Goal: Task Accomplishment & Management: Manage account settings

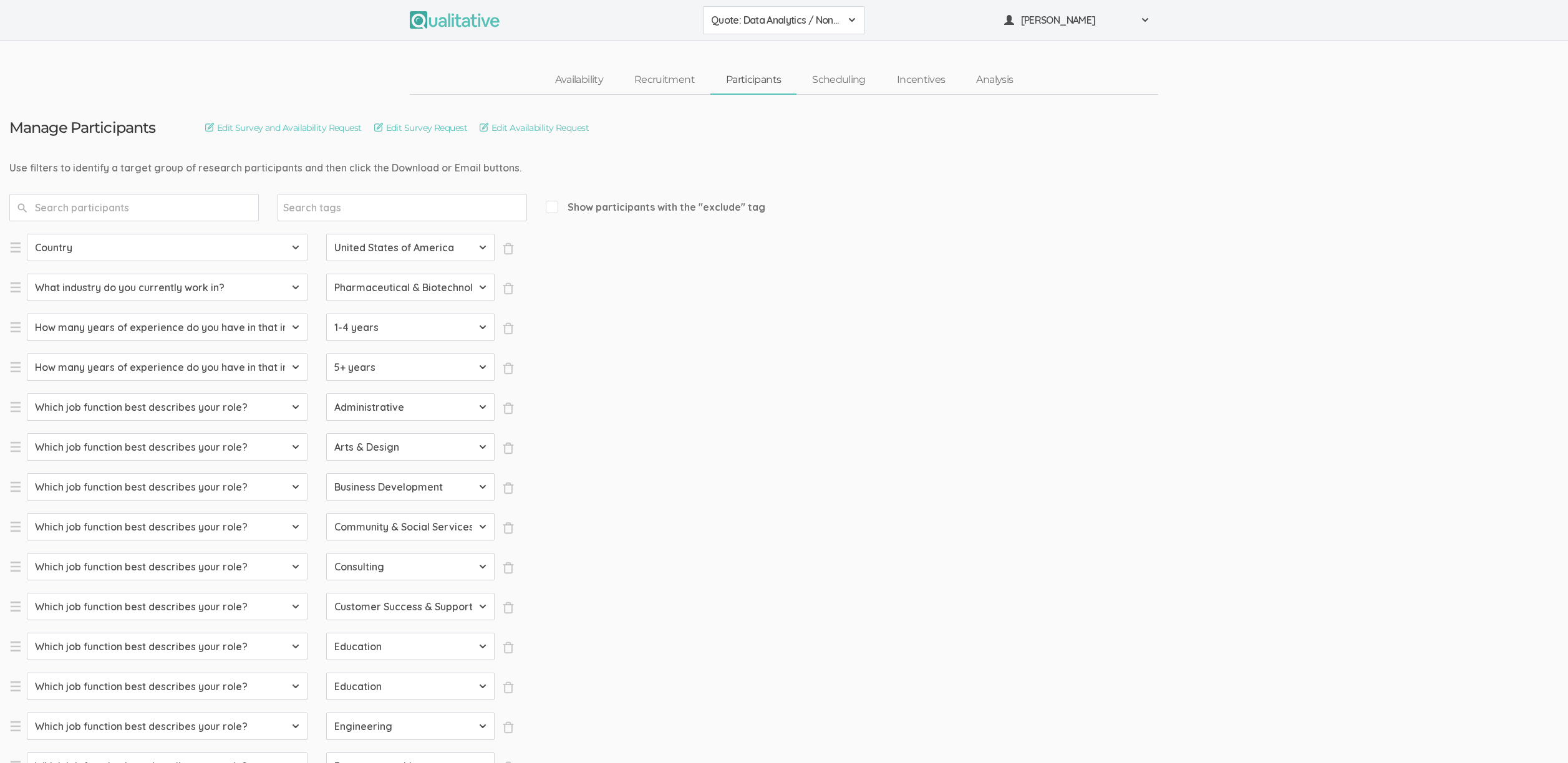
select select "SFQ Country"
select select "US"
select select "SFQ What industry do you currently work in?"
select select "Pharmaceutical & Biotechnology"
select select "SFQ How many years of experience do you have in that industry?"
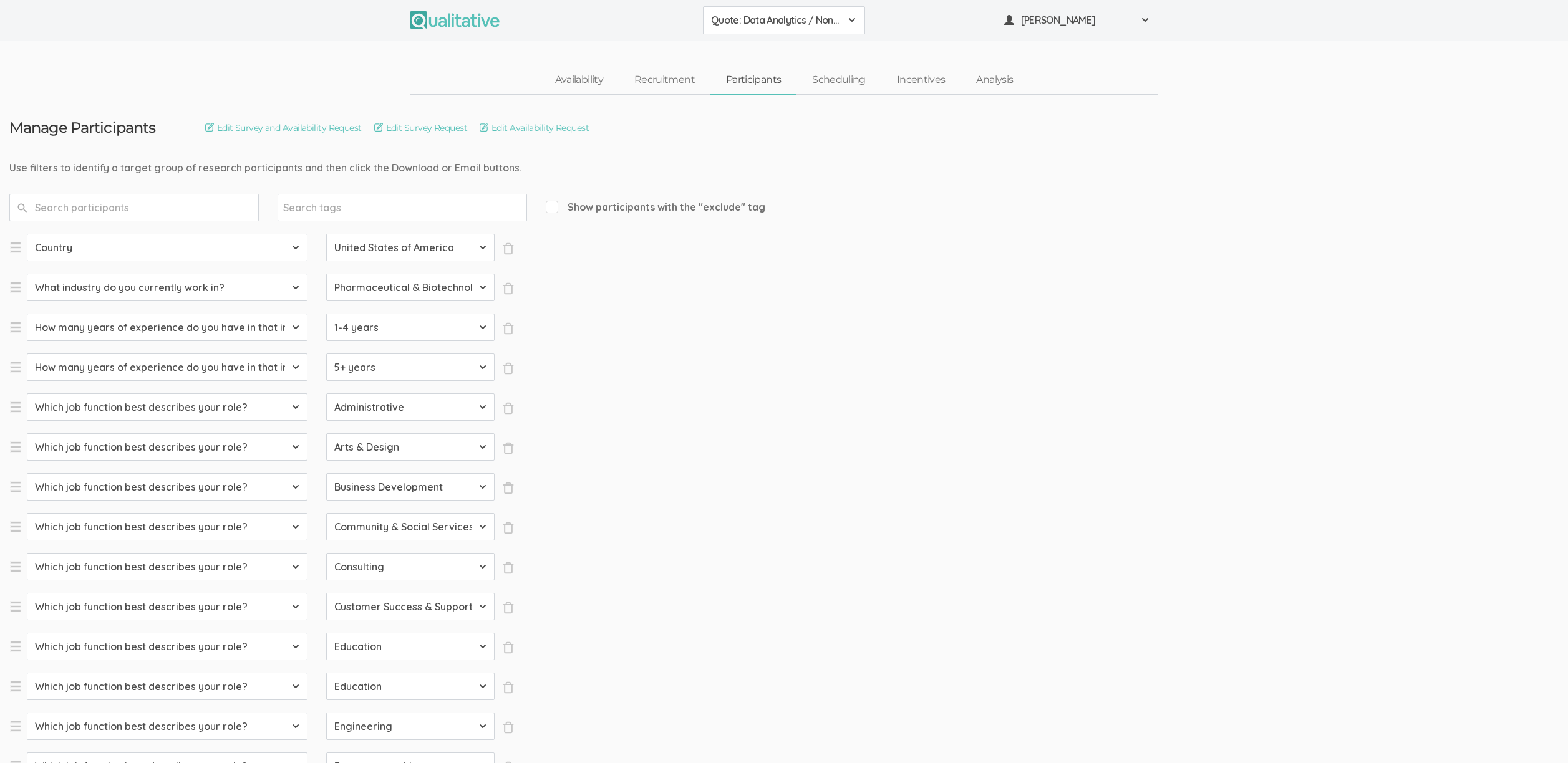
select select "1-4 years"
select select "SFQ How many years of experience do you have in that industry?"
select select "5+ years"
select select "SFQ Which job function best describes your role?"
select select "Administrative"
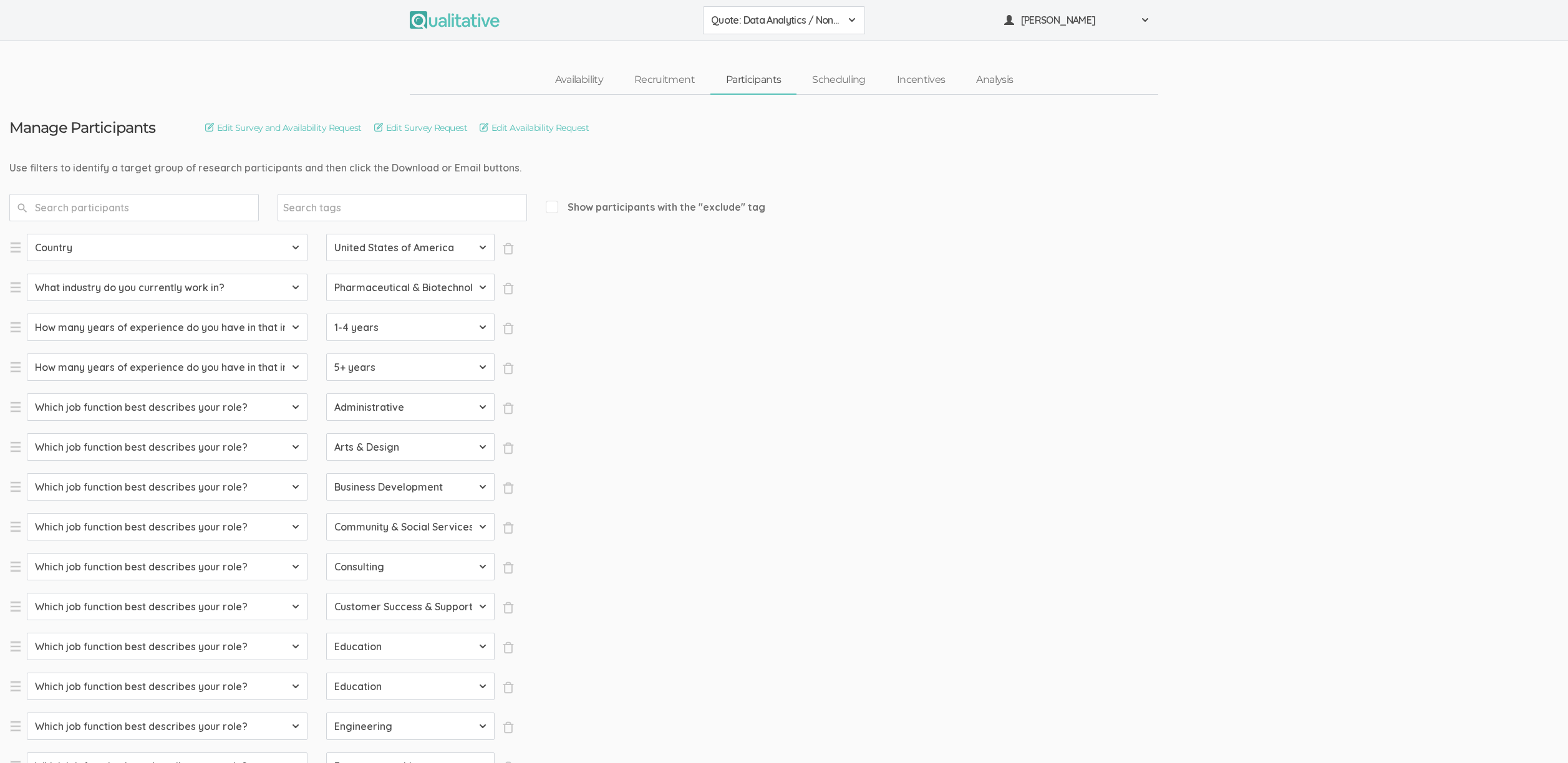
select select "SFQ Which job function best describes your role?"
select select "Arts & Design"
select select "SFQ Which job function best describes your role?"
select select "Business Development"
select select "SFQ Which job function best describes your role?"
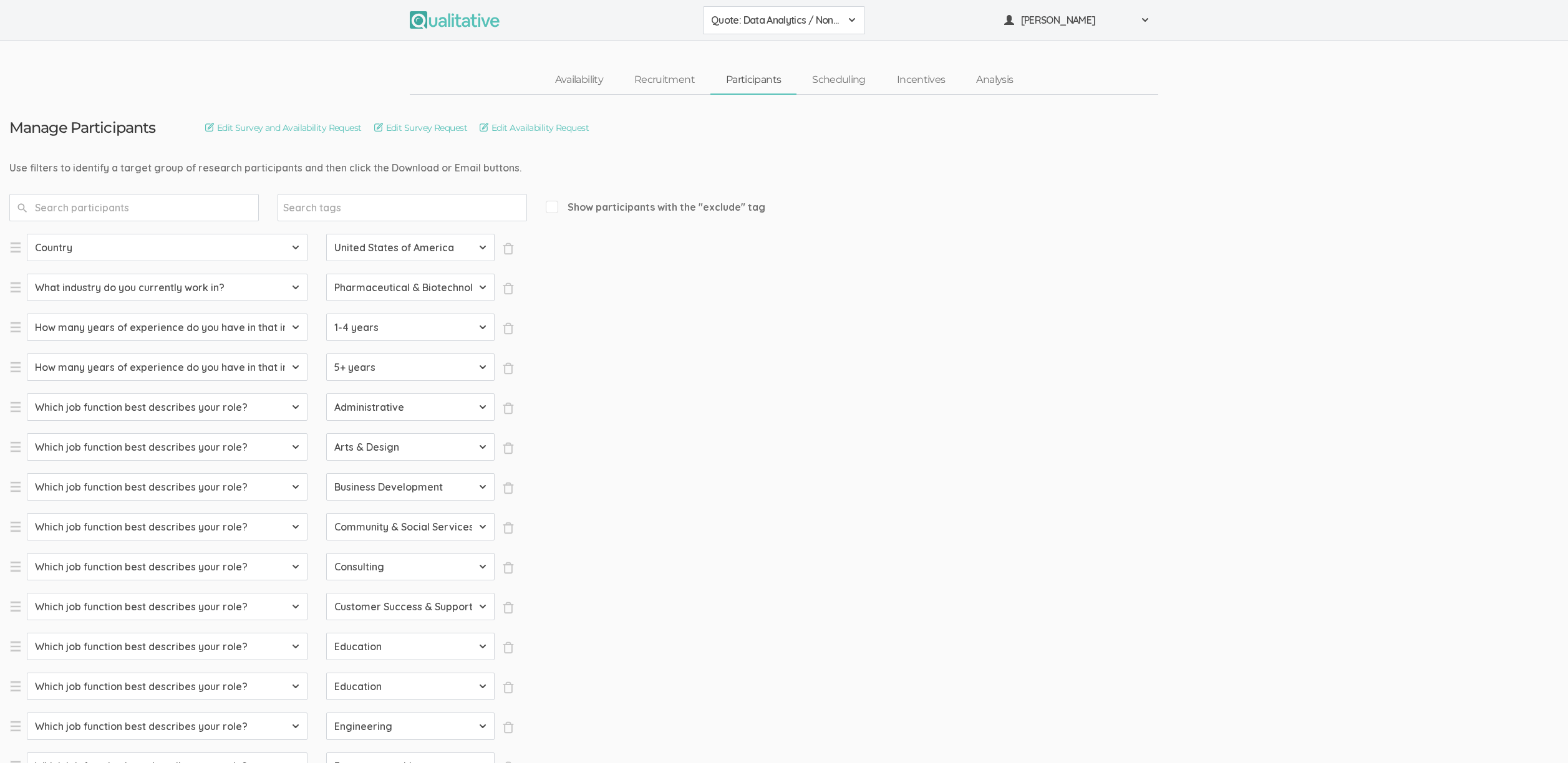
select select "Community & Social Services"
select select "SFQ Which job function best describes your role?"
select select "Consulting"
select select "SFQ Which job function best describes your role?"
select select "Customer Success & Support"
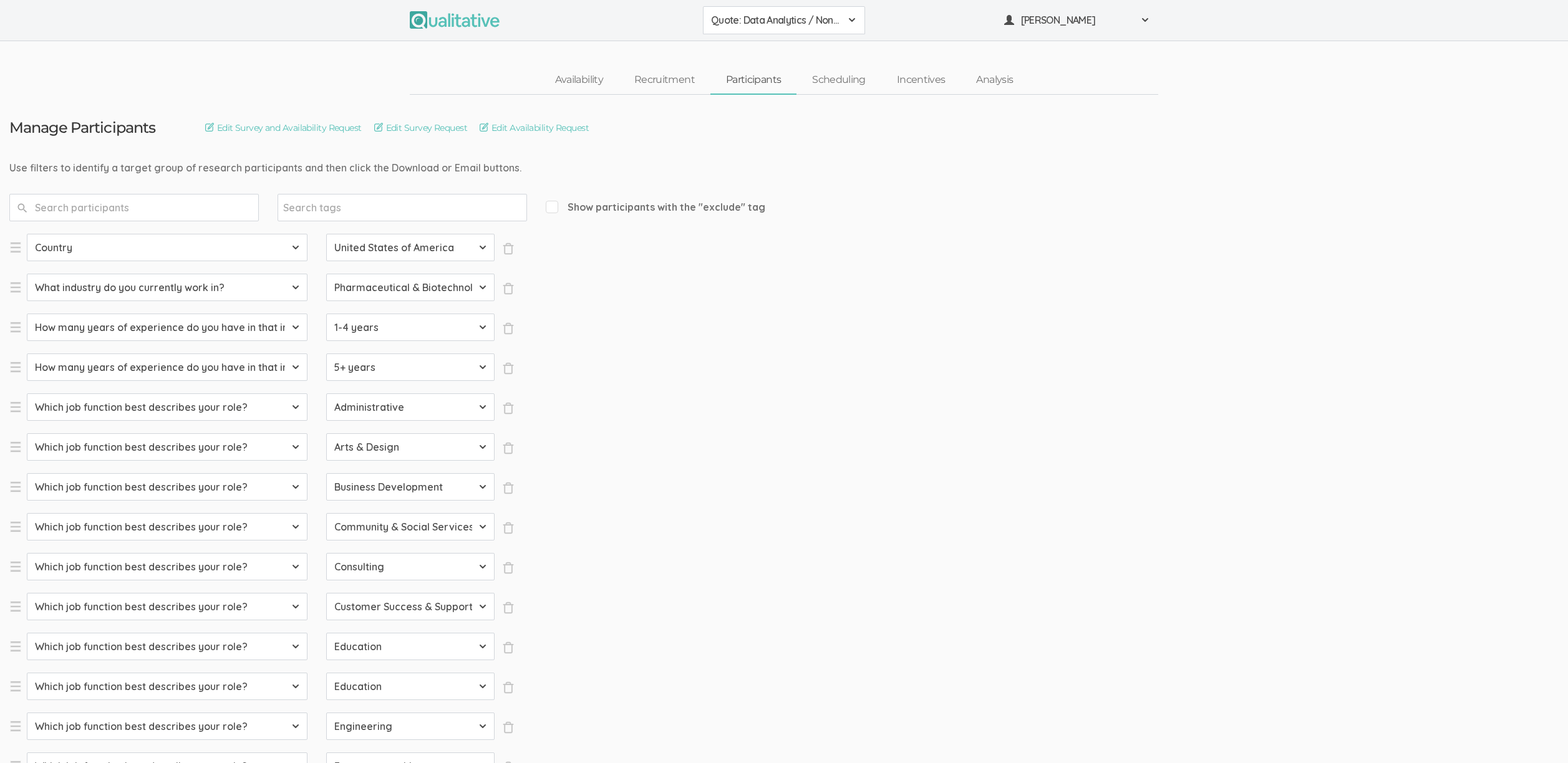
select select "SFQ Which job function best describes your role?"
select select "Education"
select select "SFQ Which job function best describes your role?"
select select "Education"
select select "SFQ Which job function best describes your role?"
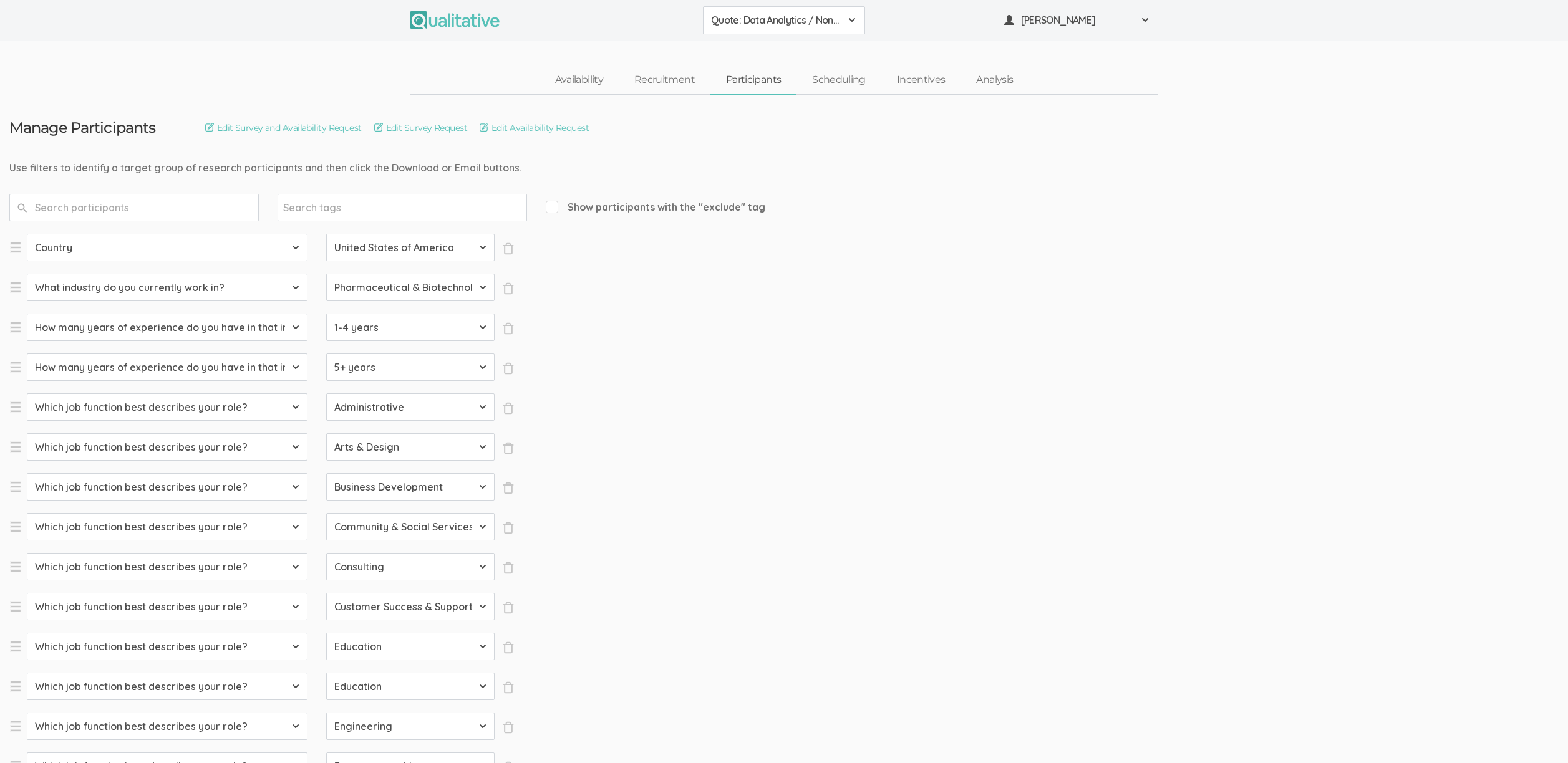
select select "Engineering"
select select "SFQ Which job function best describes your role?"
select select "Entrepreneurship"
select select "SFQ Which job function best describes your role?"
select select "Healthcare Services"
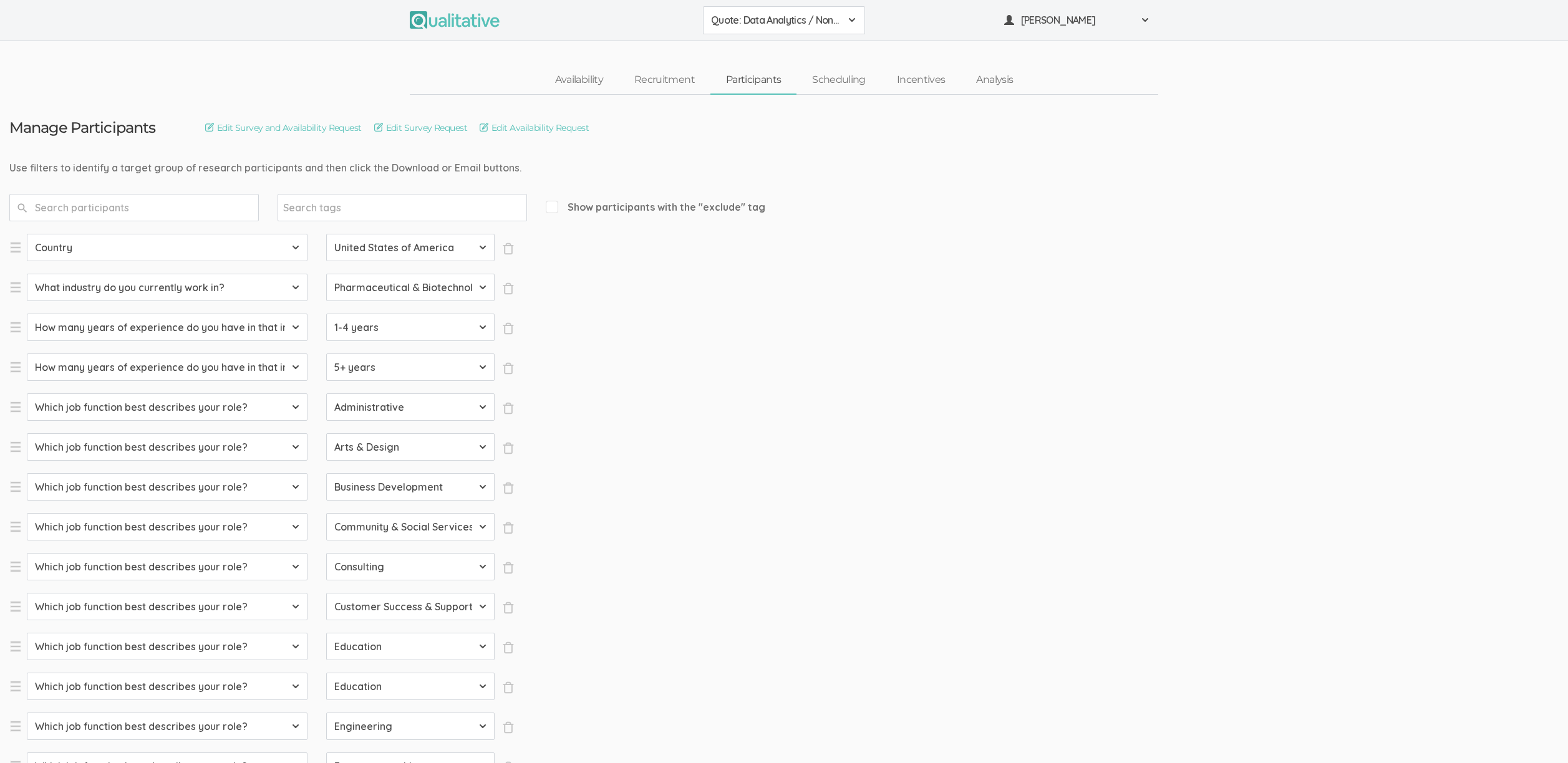
select select "SFQ Which job function best describes your role?"
select select "Human Resources"
select select "SFQ Which job function best describes your role?"
select select "Information Technology"
select select "SFQ Which job function best describes your role?"
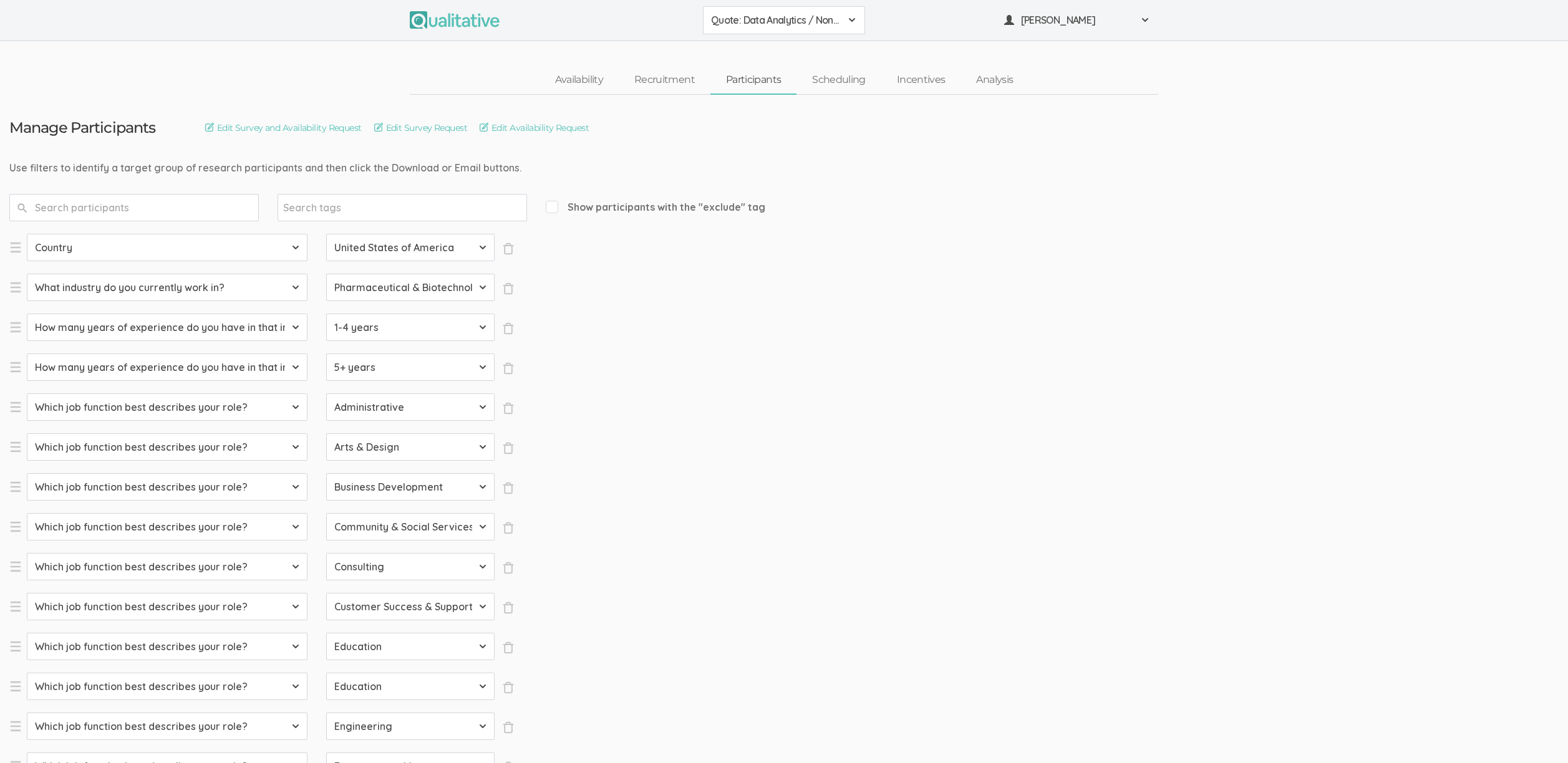
select select "Legal"
select select "SFQ Which job function best describes your role?"
select select "Marketing"
select select "SFQ Which job function best describes your role?"
select select "Media & Communication"
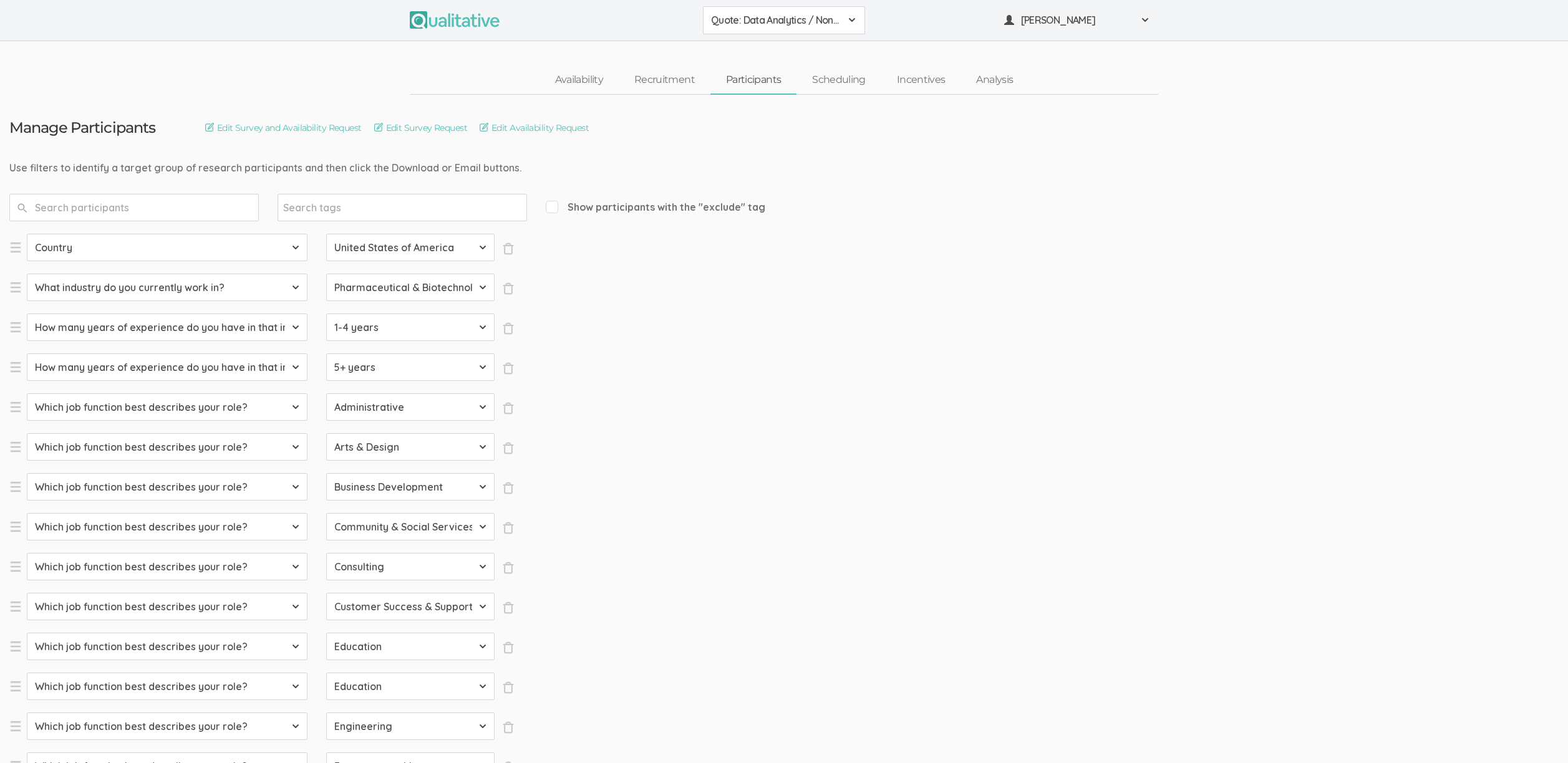
select select "SFQ Which job function best describes your role?"
select select "Military & Protective Services"
select select "SFQ Which job function best describes your role?"
select select "Operations"
select select "SFQ Which job function best describes your role?"
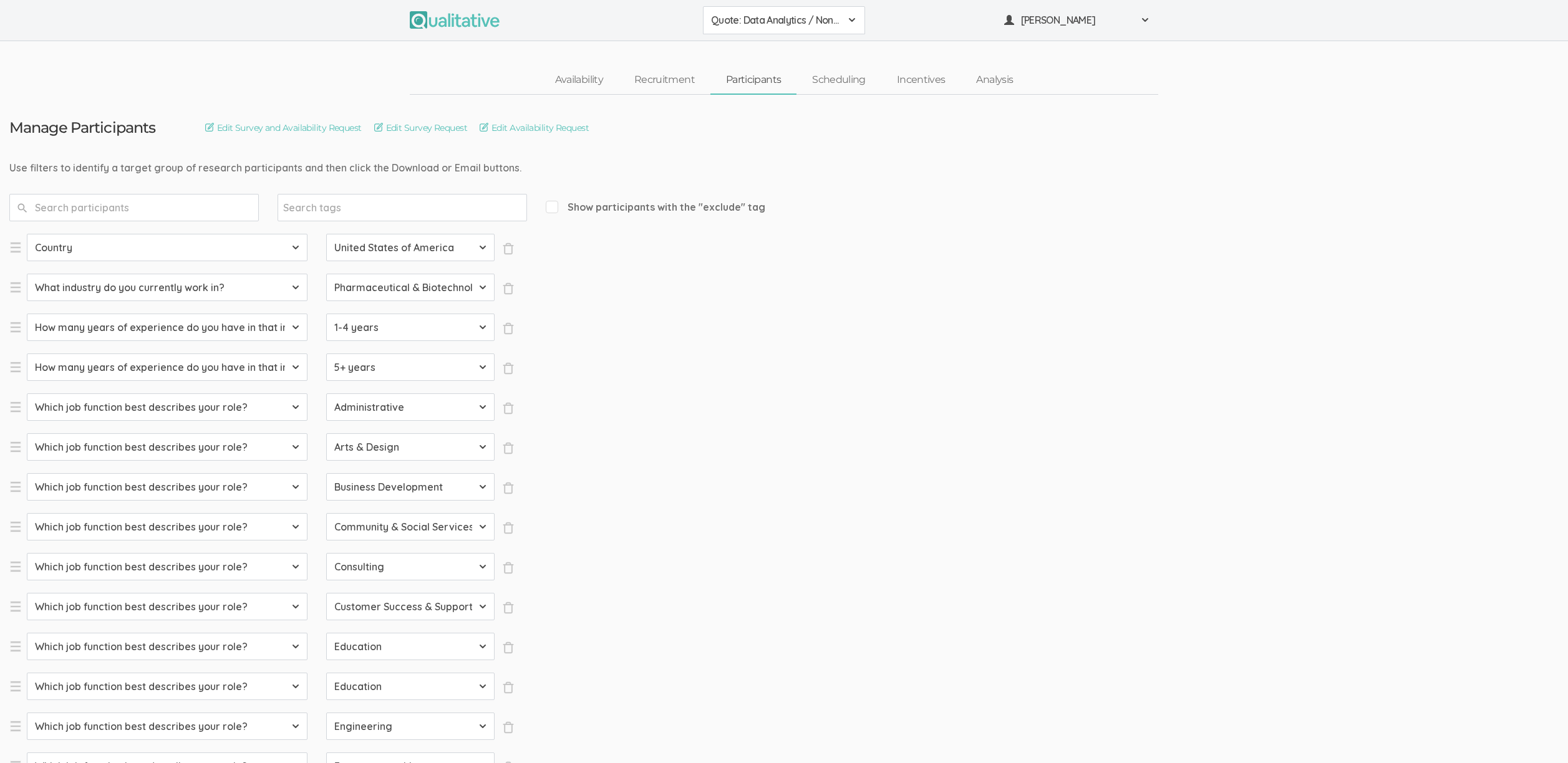
select select "Product Management"
select select "SFQ Which job function best describes your role?"
select select "Program & Project Management"
select select "SFQ Which job function best describes your role?"
select select "Purchasing"
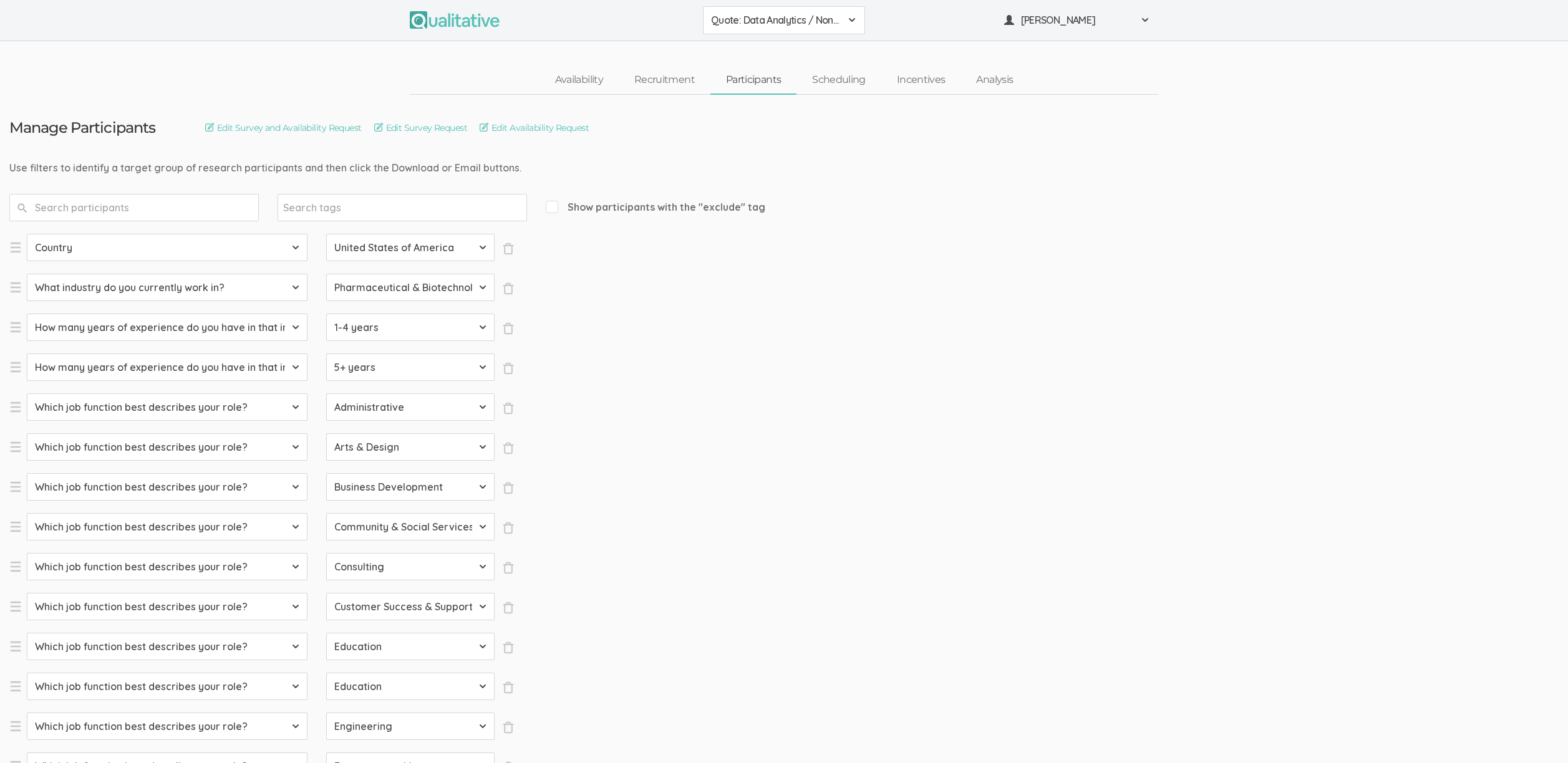
select select "SFQ Which job function best describes your role?"
select select "Quality Assurance"
select select "SFQ Which job function best describes your role?"
select select "Real Estate"
select select "SFQ Which job function best describes your role?"
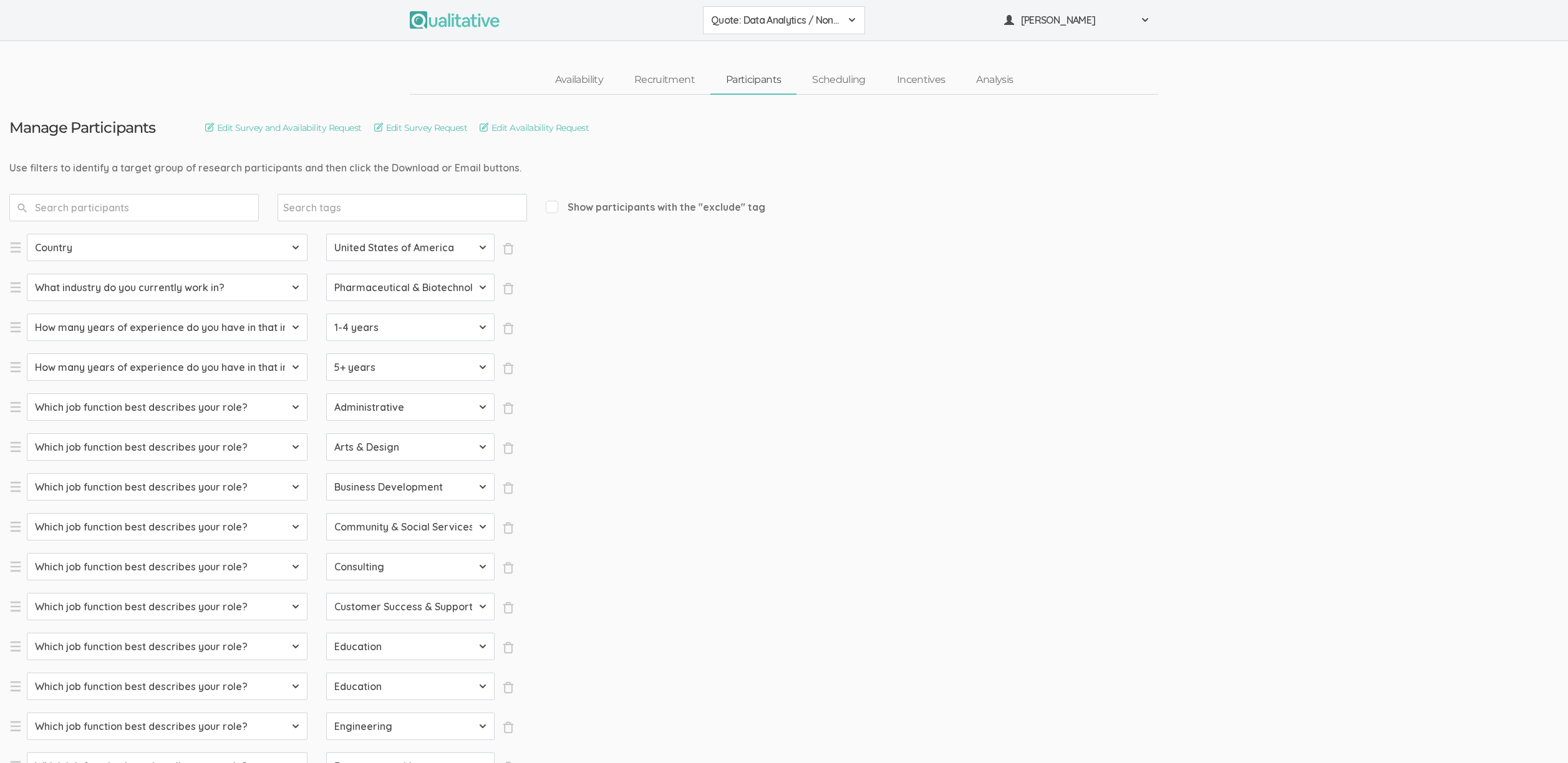
select select "Research"
select select "SFQ Which job function best describes your role?"
select select "Sales"
select select "SFQ What is your current job level/seniority?"
select select "Entry"
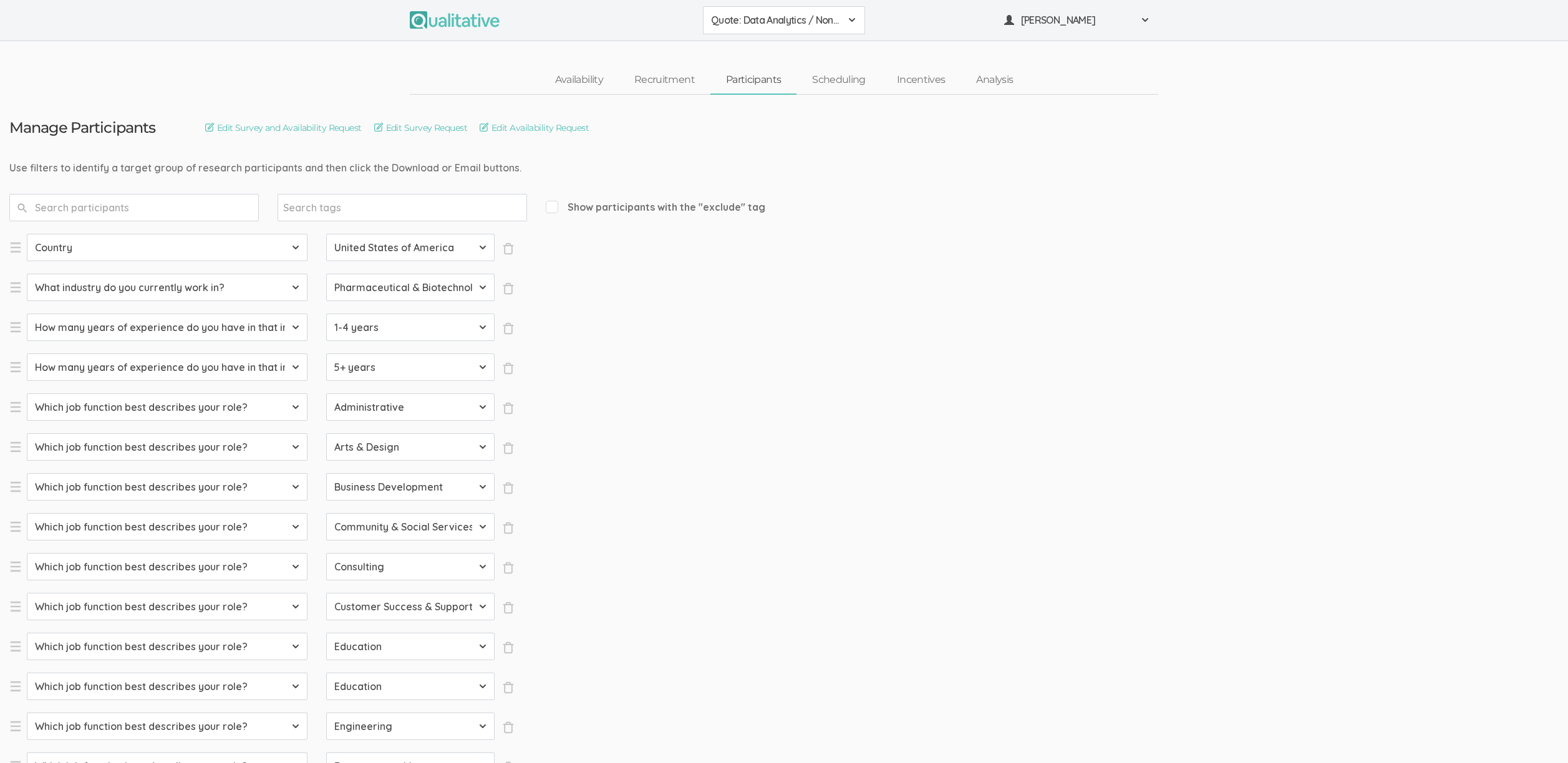
select select "SFQ What is your current job level/seniority?"
select select "Senior"
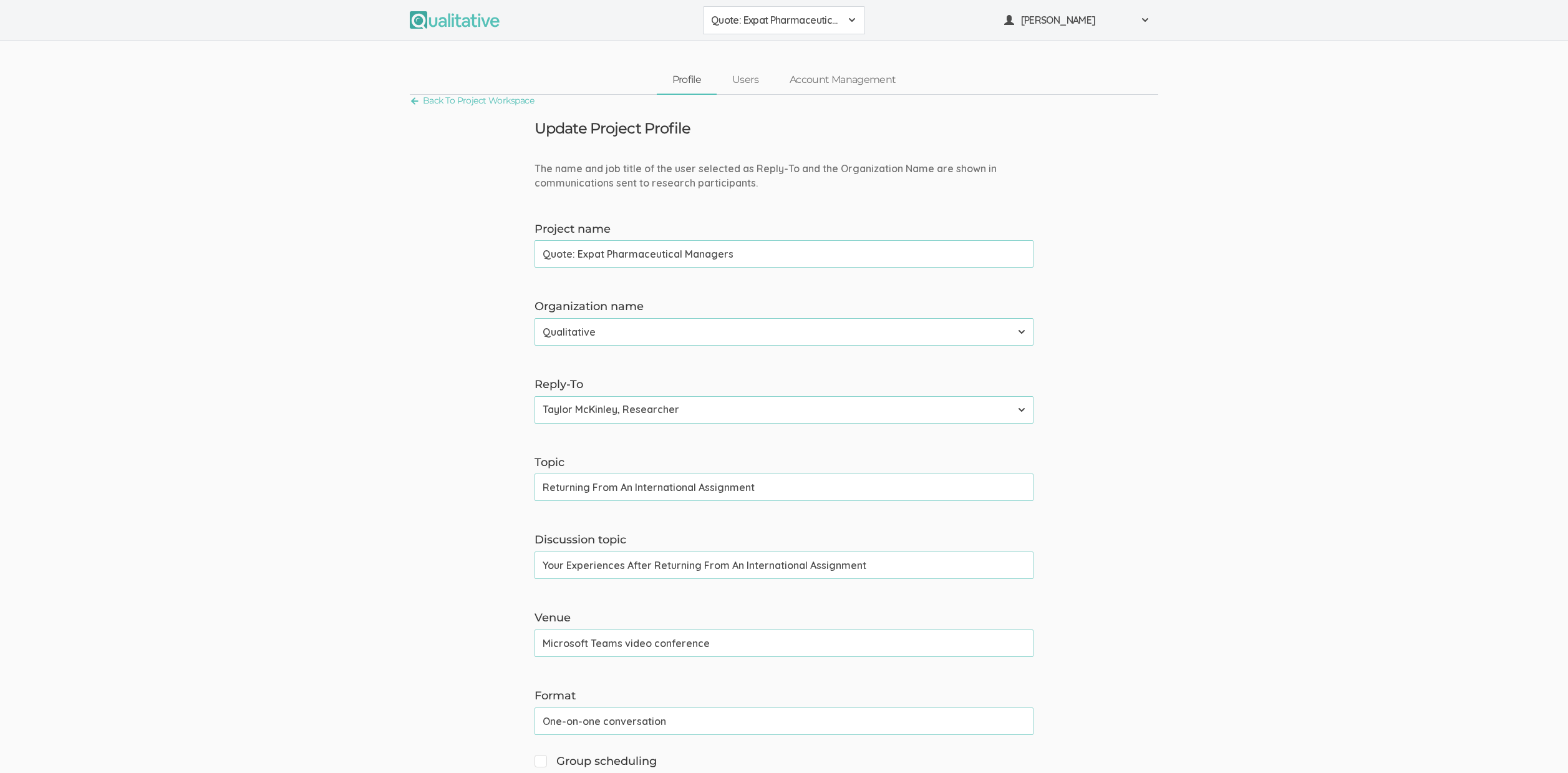
click at [753, 25] on span "Quote: Expat Pharmaceutical Managers" at bounding box center [776, 20] width 130 height 15
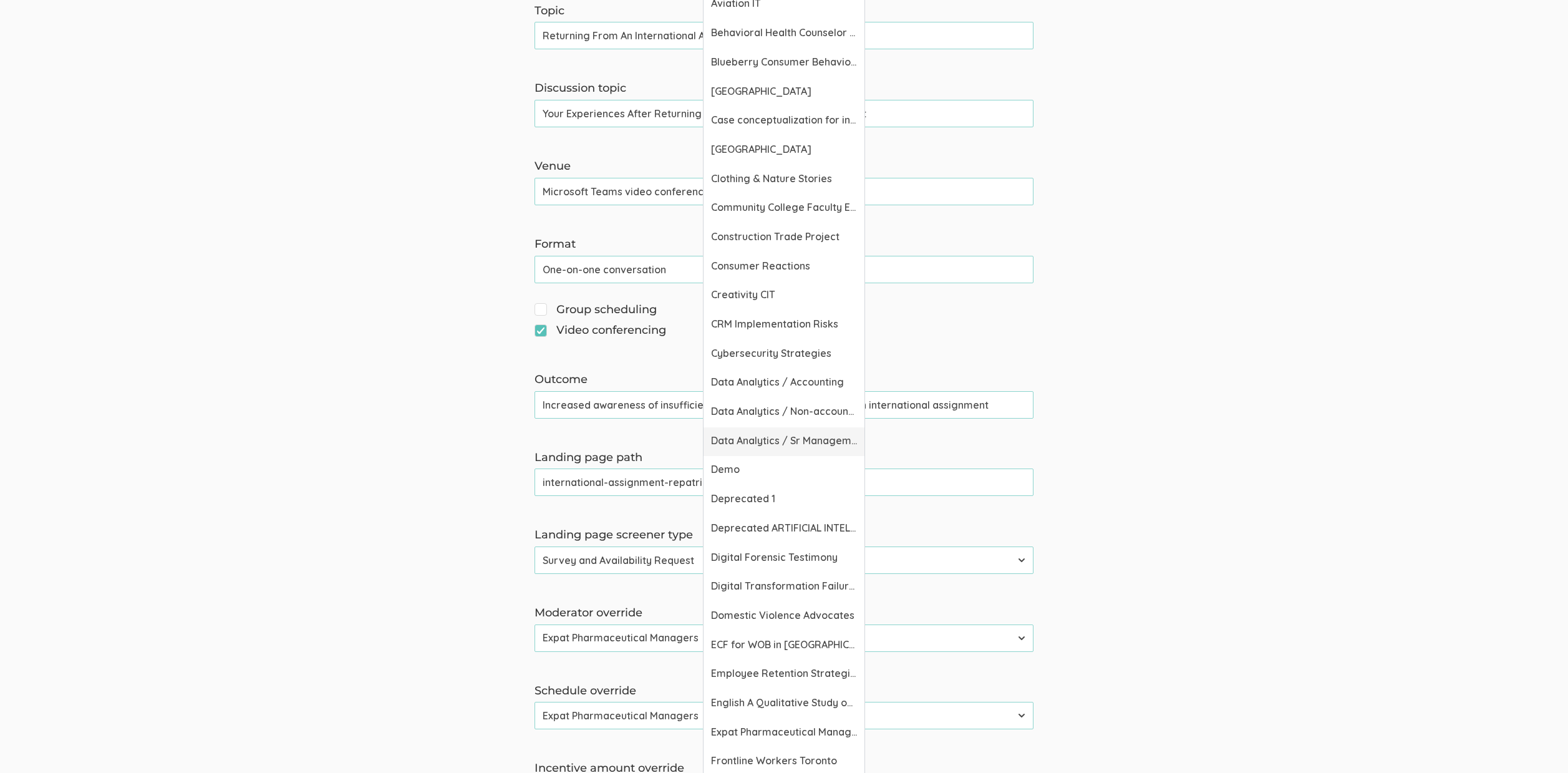
scroll to position [454, 0]
click at [790, 722] on span "Expat Pharmaceutical Managers" at bounding box center [784, 729] width 146 height 15
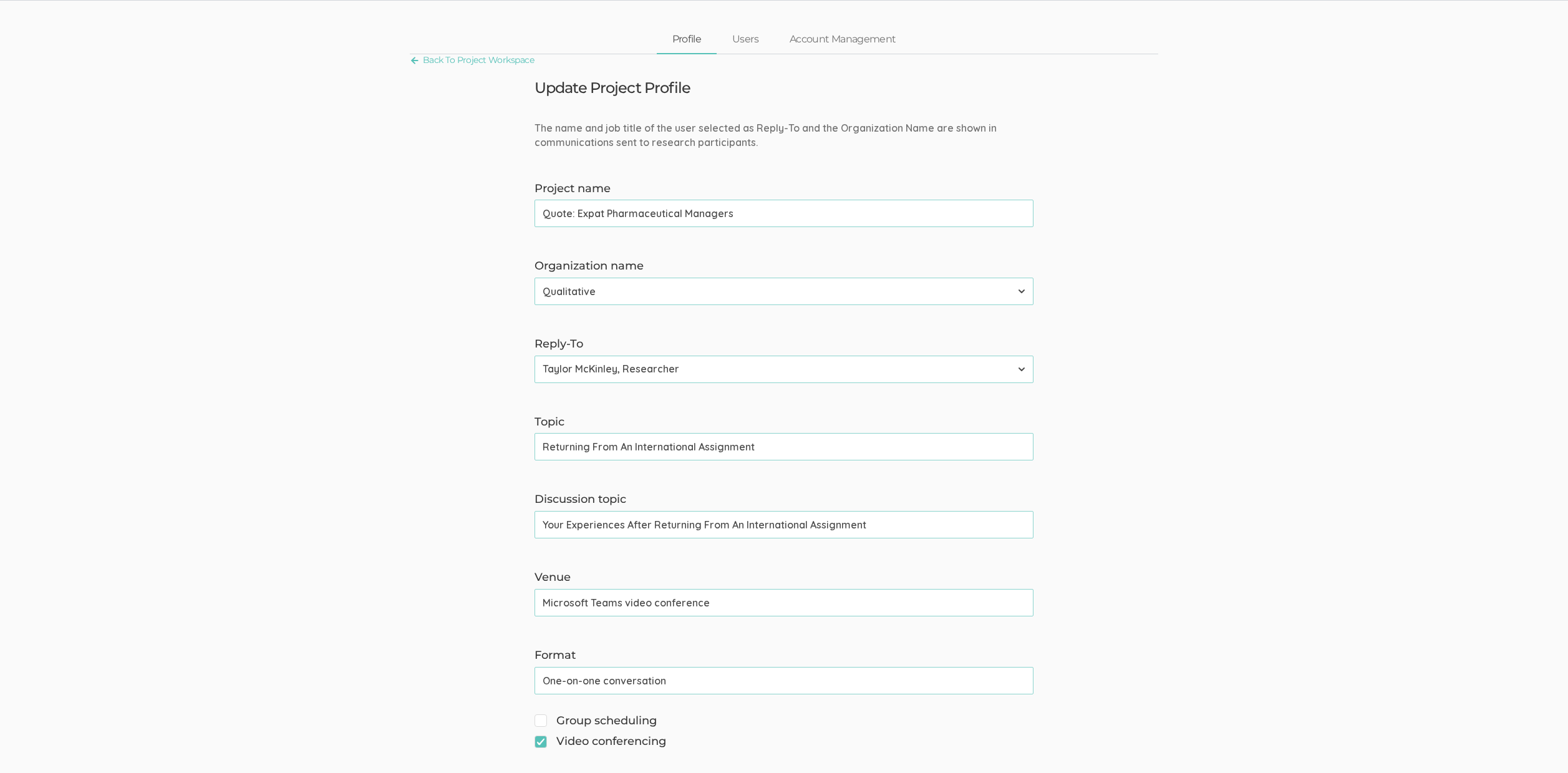
scroll to position [0, 0]
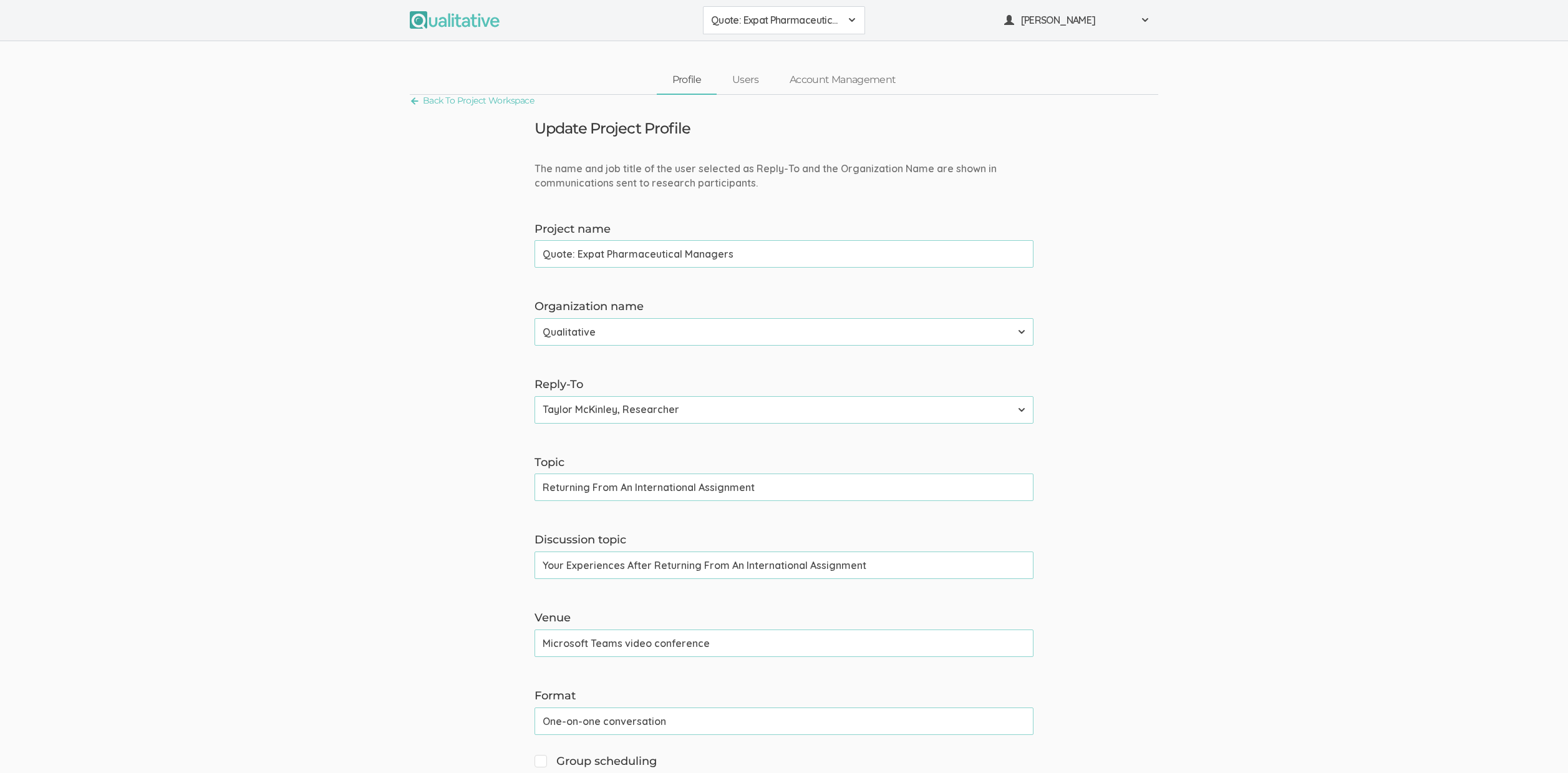
click at [587, 489] on input "Returning From An International Assignment" at bounding box center [784, 487] width 499 height 28
paste input "Corporate Repatriation Support For Expats"
type input "Corporate Repatriation Support For Expats"
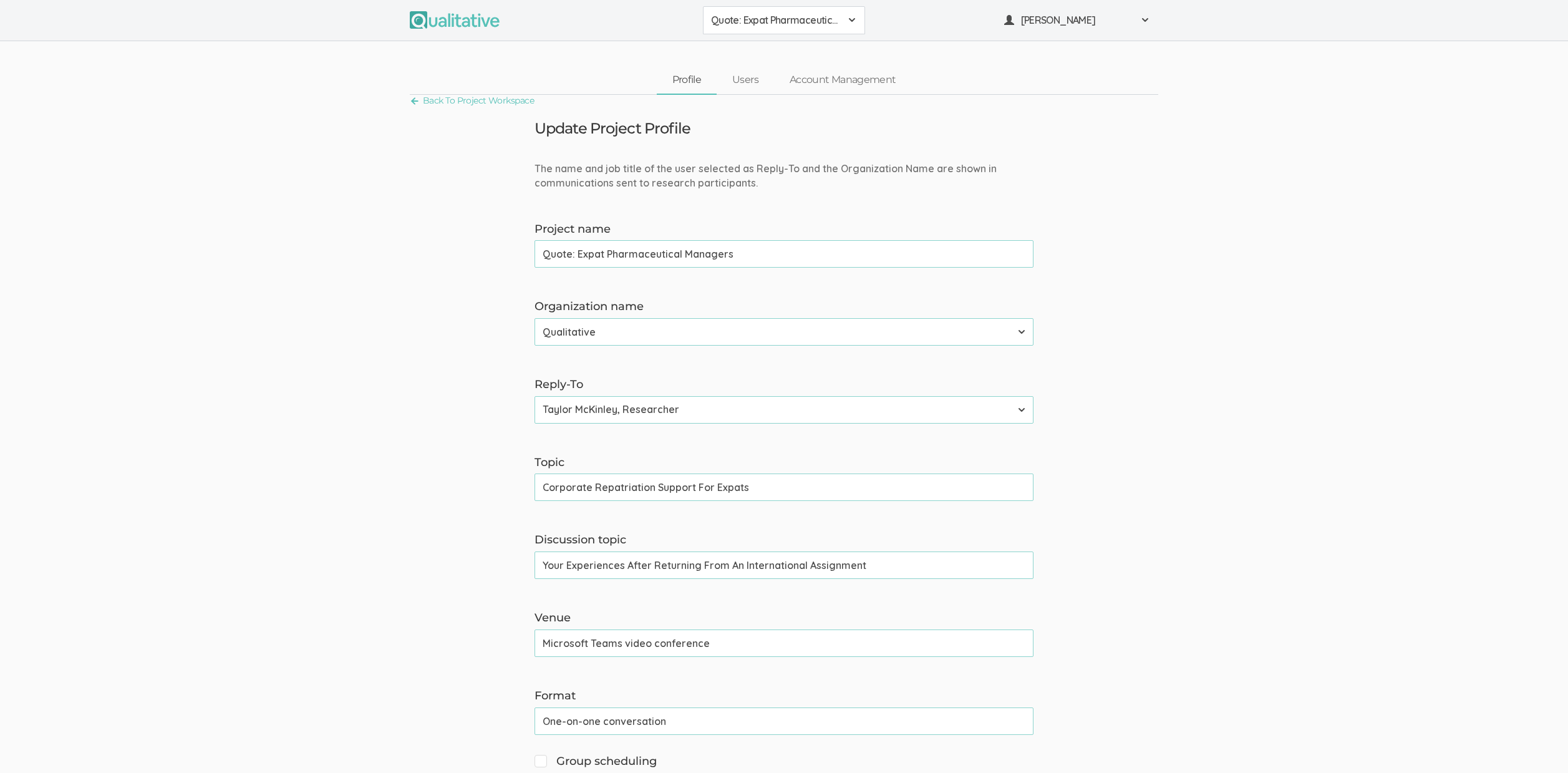
click at [628, 568] on input "Your Experiences After Returning From An International Assignment" at bounding box center [784, 565] width 499 height 28
paste input "With Corporate Repatriation Suppor"
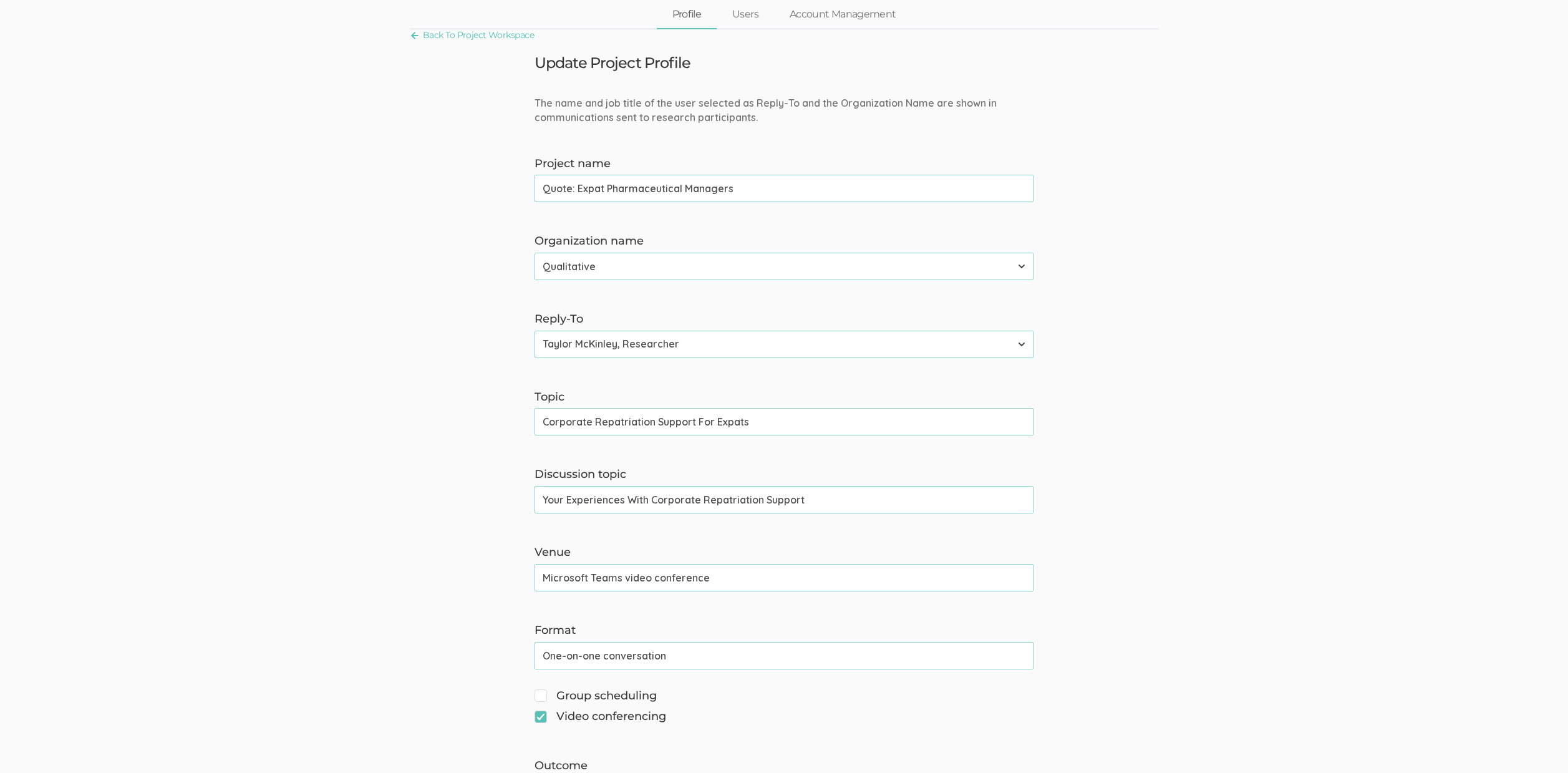
scroll to position [65, 0]
type input "Your Experiences With Corporate Repatriation Support"
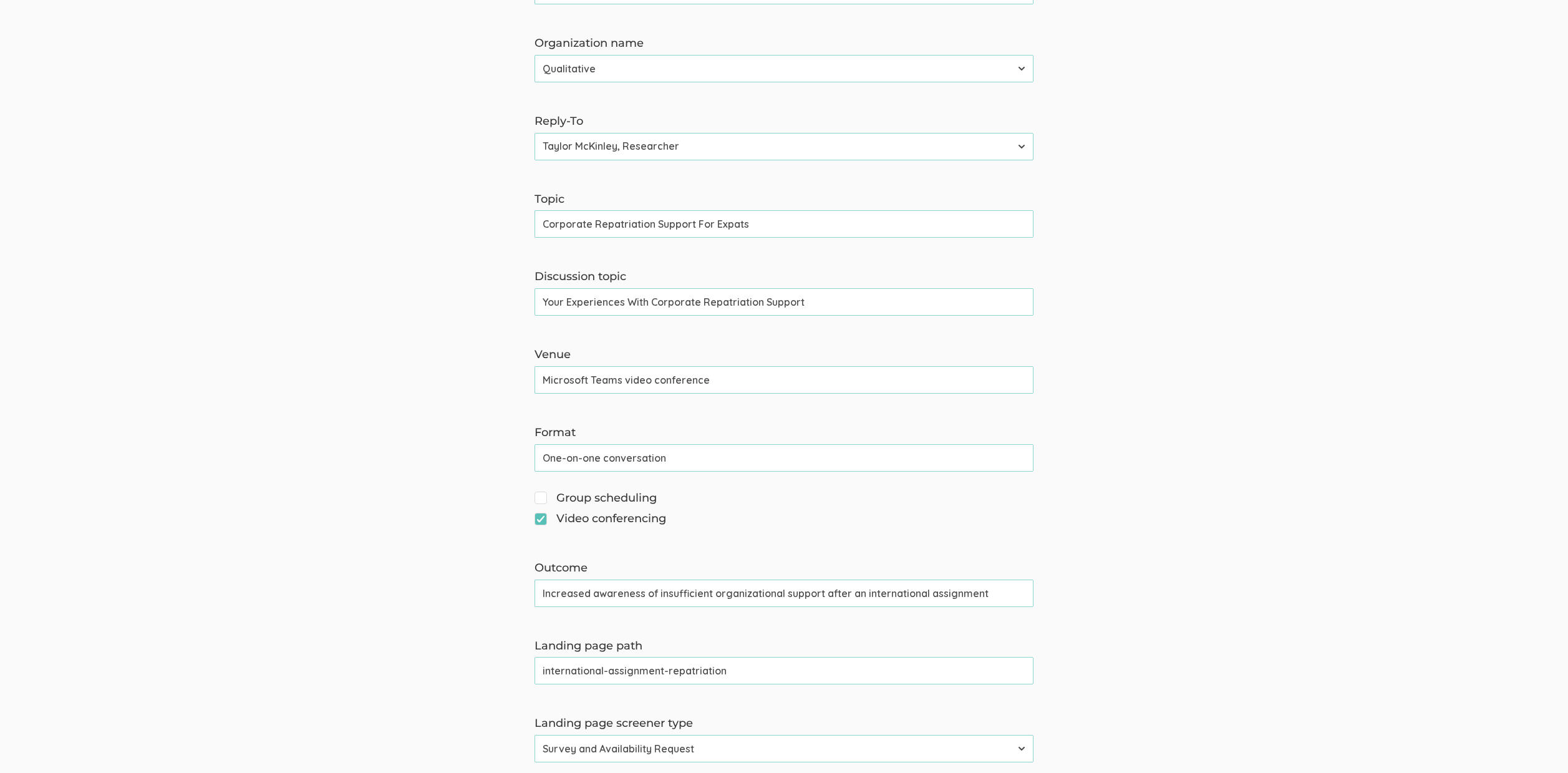
click at [553, 595] on input "Increased awareness of insufficient organizational support after an internation…" at bounding box center [784, 594] width 499 height 28
paste input "corporate repatriation support for expats"
type input "Increased awareness of insufficient corporate repatriation support for expats"
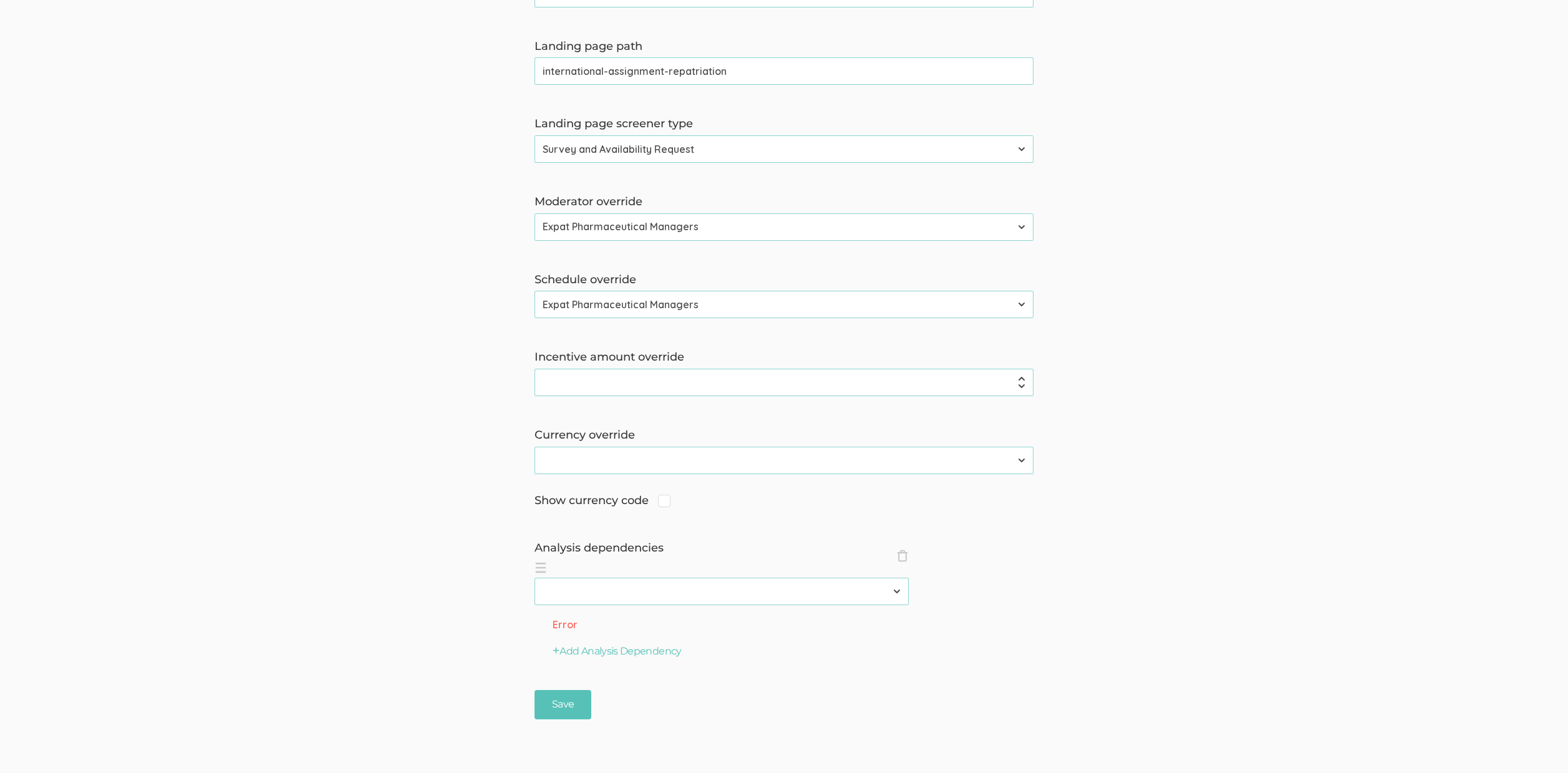
scroll to position [912, 0]
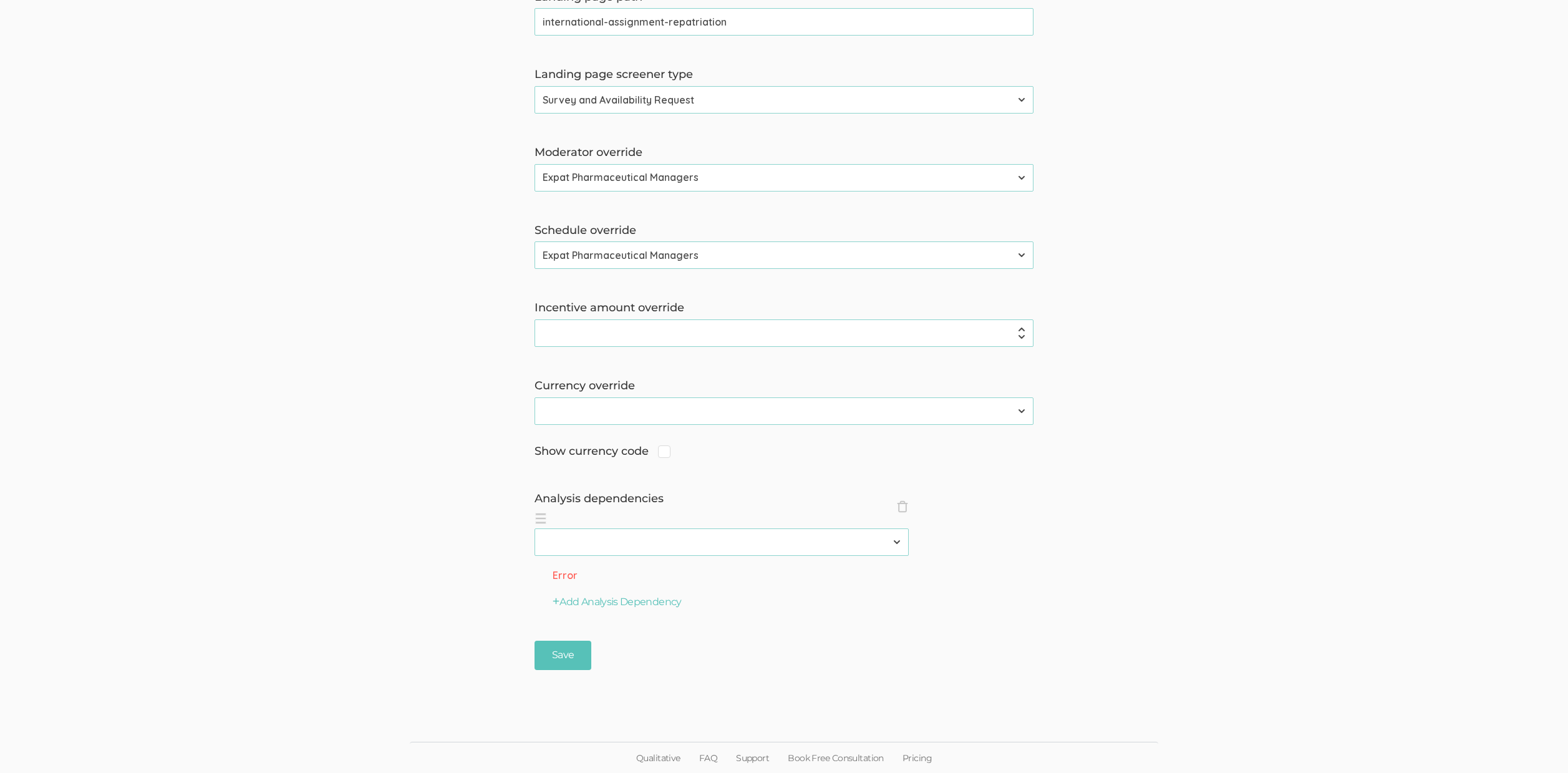
click at [909, 509] on ol "× Close analysisDependencies 2310 FL Elic AAM 2310 FL Elic LTXF 2310 FL Elic WN…" at bounding box center [784, 533] width 499 height 46
click at [903, 509] on span "×" at bounding box center [902, 506] width 12 height 12
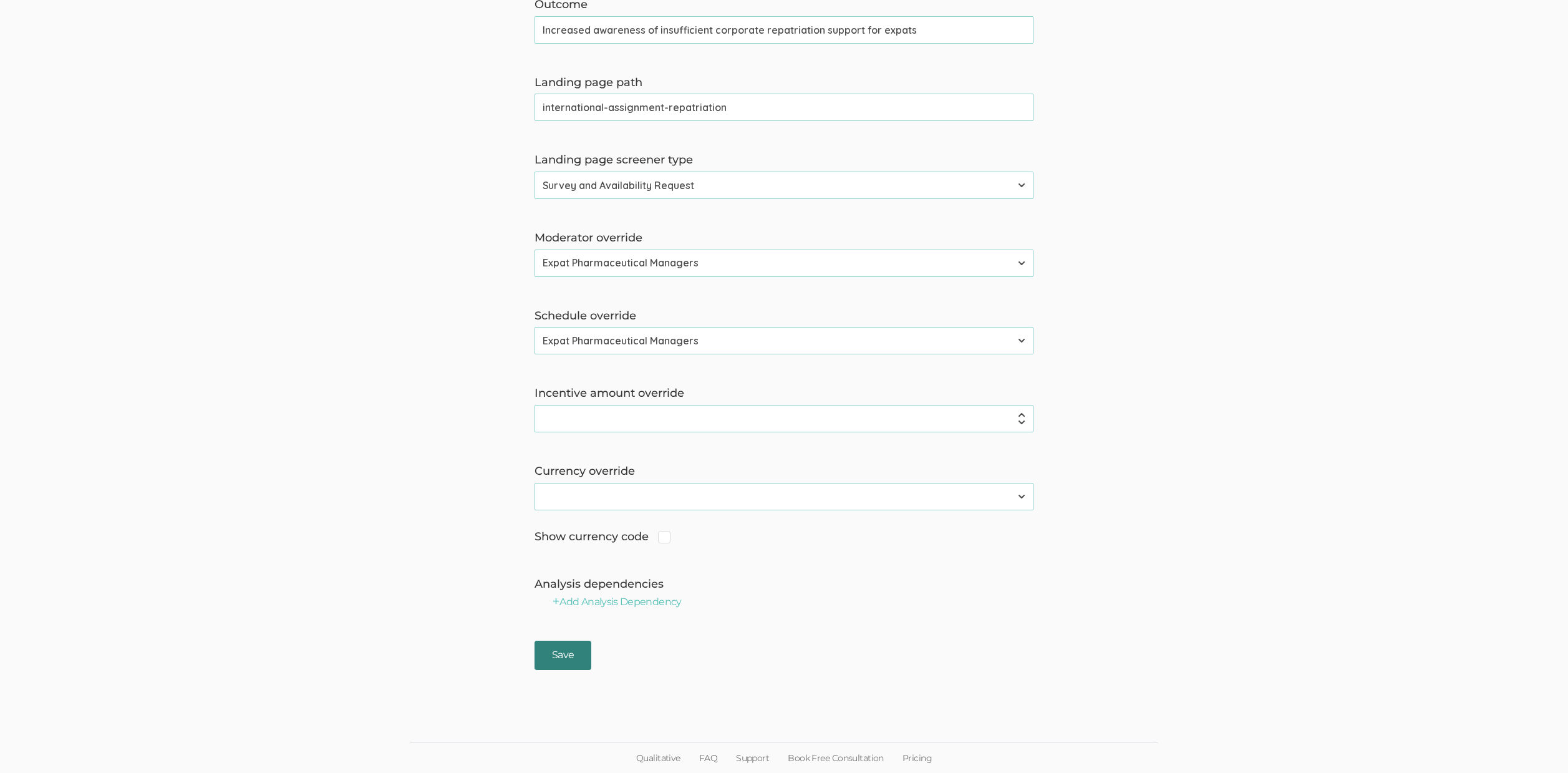
click at [556, 662] on input "Save" at bounding box center [563, 655] width 57 height 29
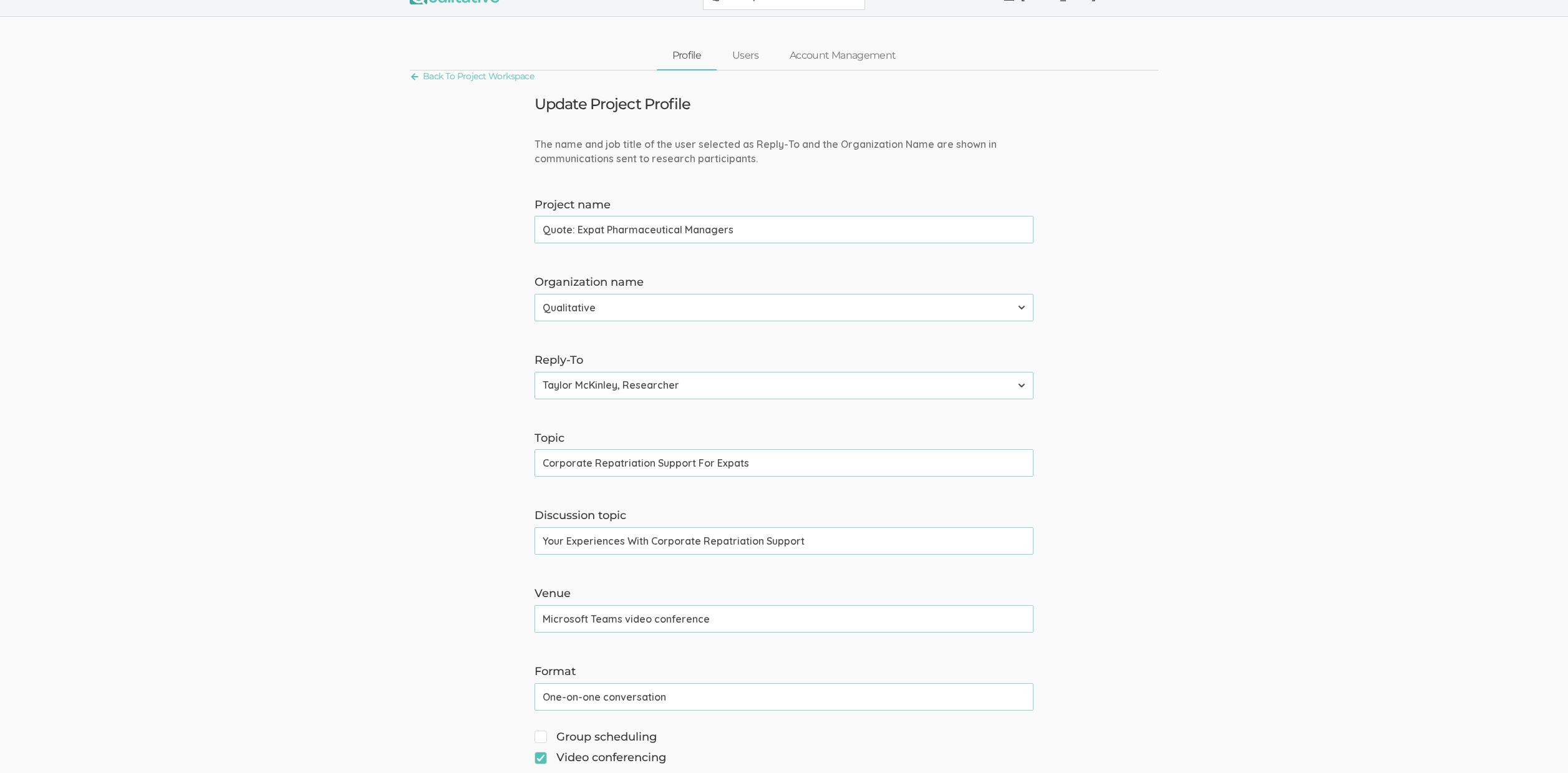
scroll to position [0, 0]
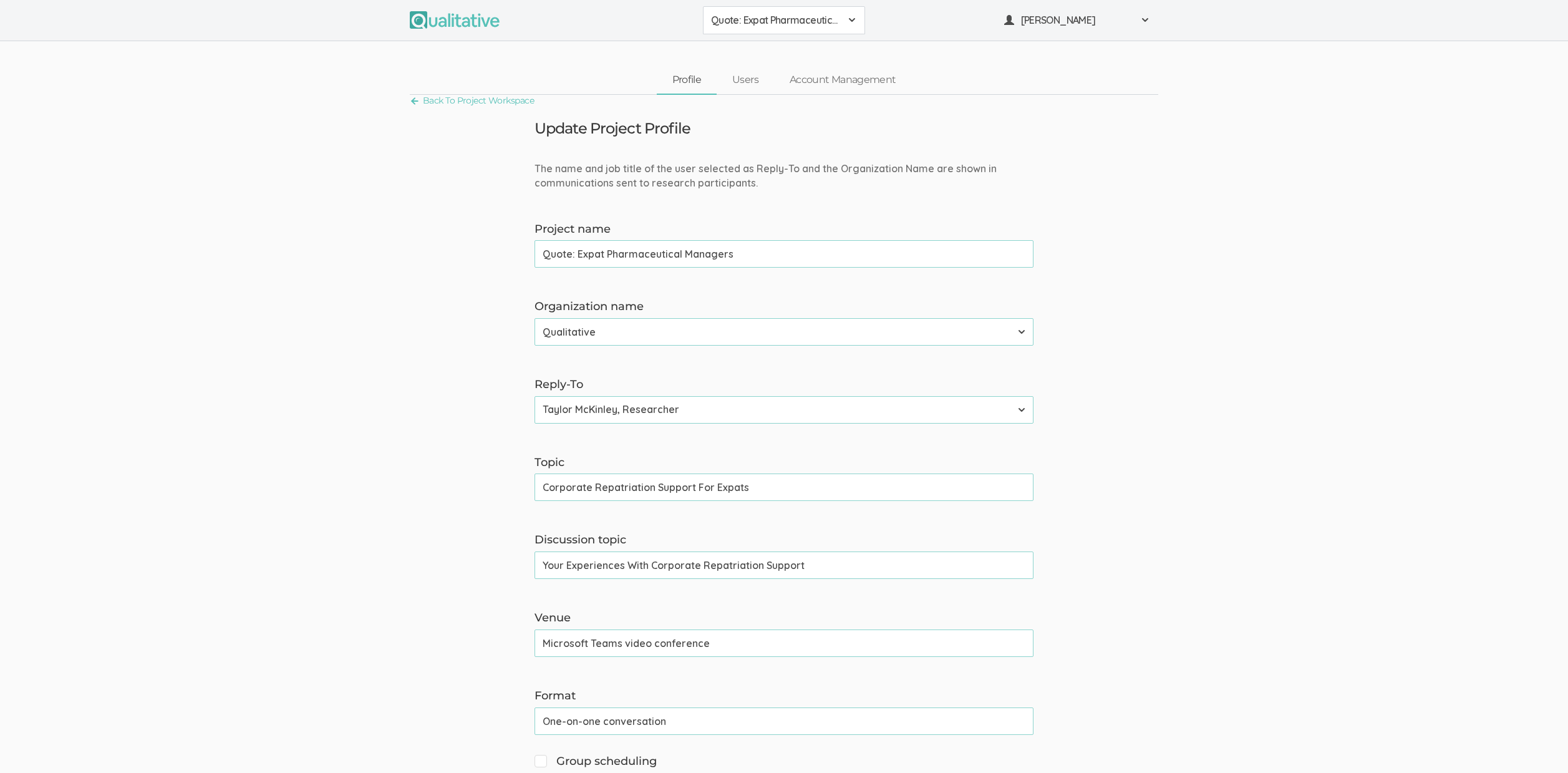
click at [627, 493] on input "Corporate Repatriation Support For Expats" at bounding box center [784, 487] width 499 height 28
click at [572, 567] on input "Your Experiences With Corporate Repatriation Support" at bounding box center [784, 565] width 499 height 28
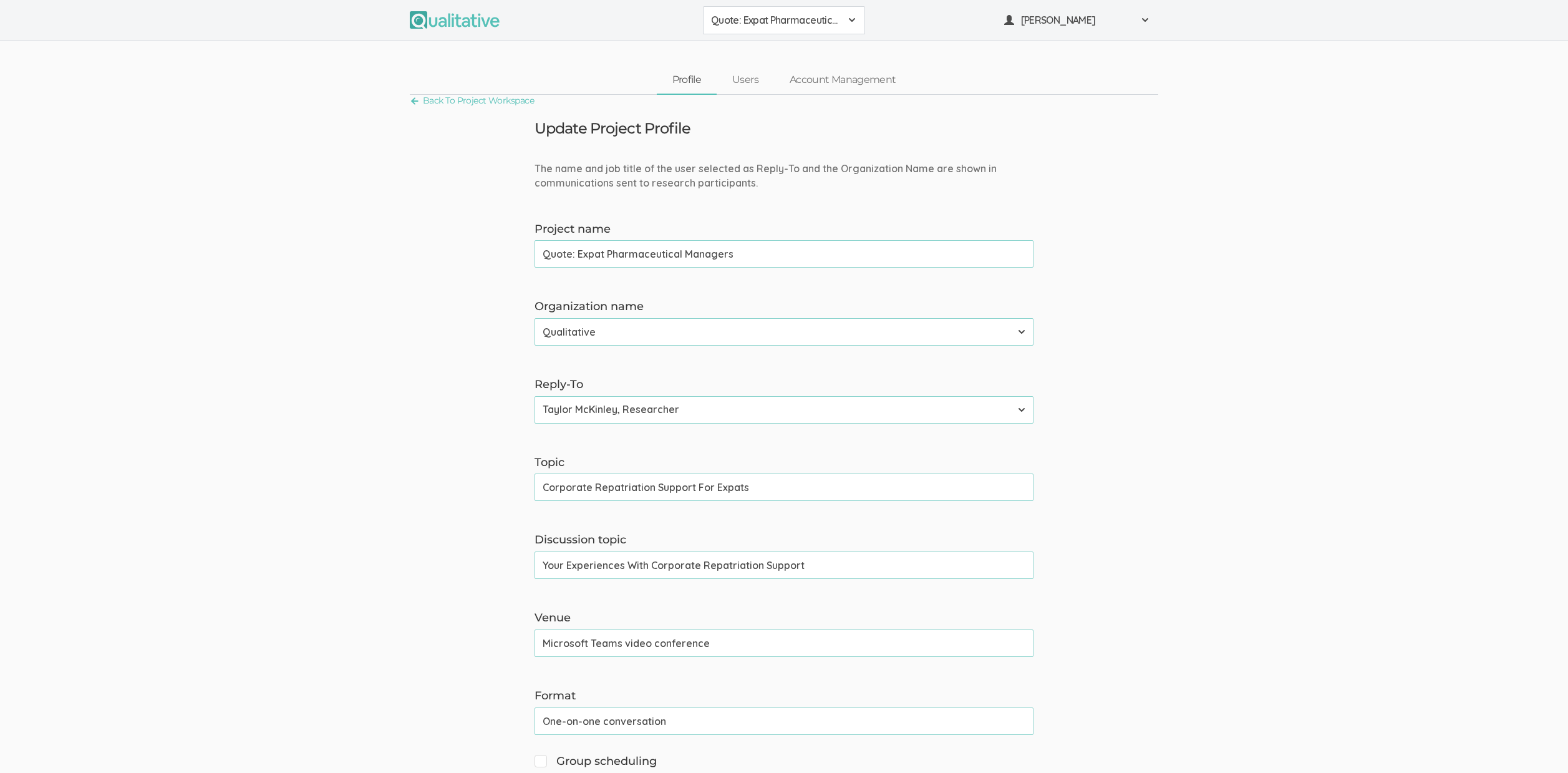
click at [572, 567] on input "Your Experiences With Corporate Repatriation Support" at bounding box center [784, 565] width 499 height 28
click at [540, 566] on input "Your Experiences With Corporate Repatriation Support" at bounding box center [784, 565] width 499 height 28
click at [803, 563] on input "The Support You Received After Your Experiences With Corporate Repatriation Sup…" at bounding box center [784, 565] width 499 height 28
click at [986, 570] on input "The Support You Received After Your Experiences With Corporate Repatriation Sup…" at bounding box center [784, 565] width 499 height 28
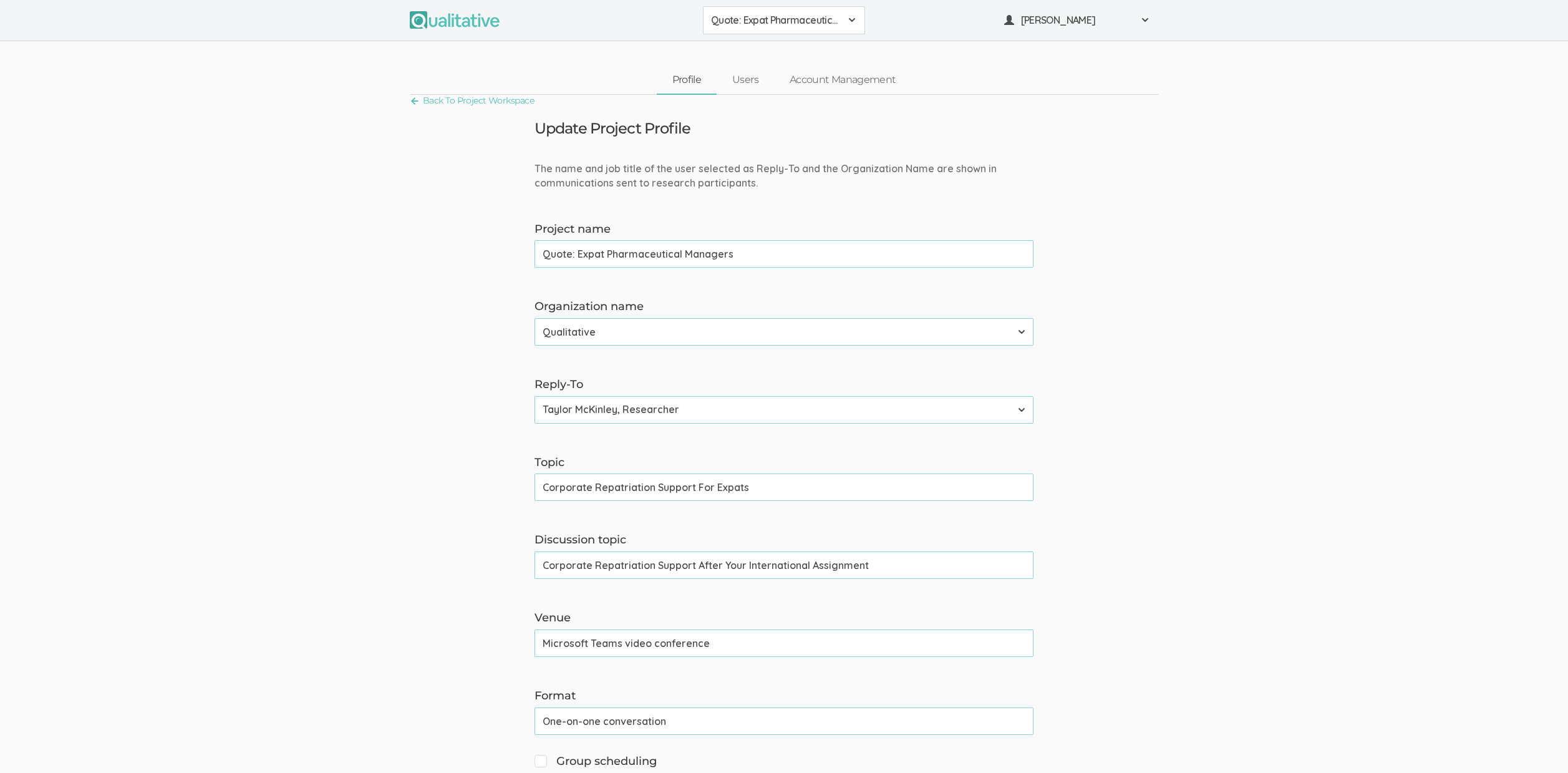
type input "Corporate Repatriation Support After Your International Assignment"
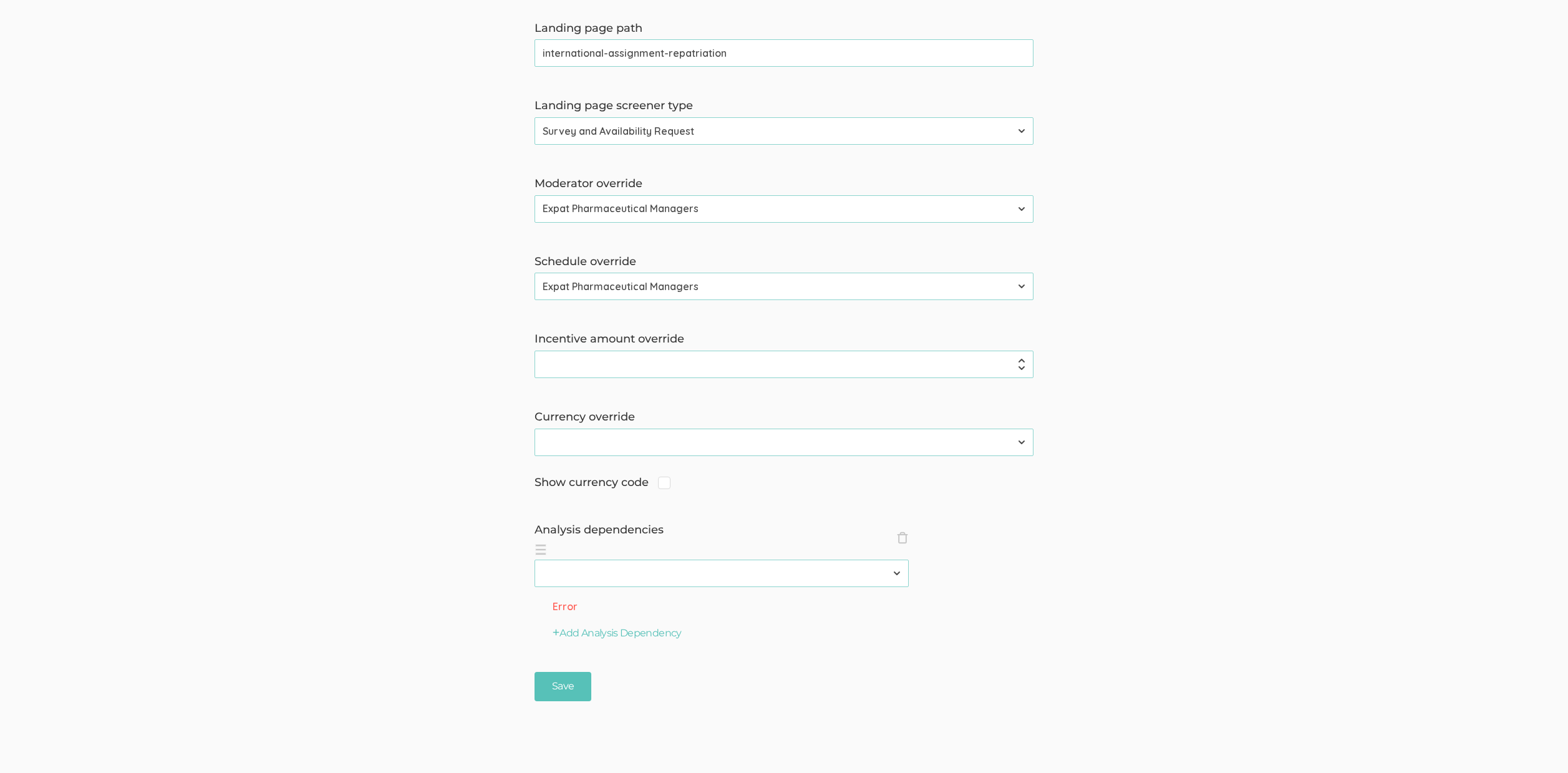
scroll to position [912, 0]
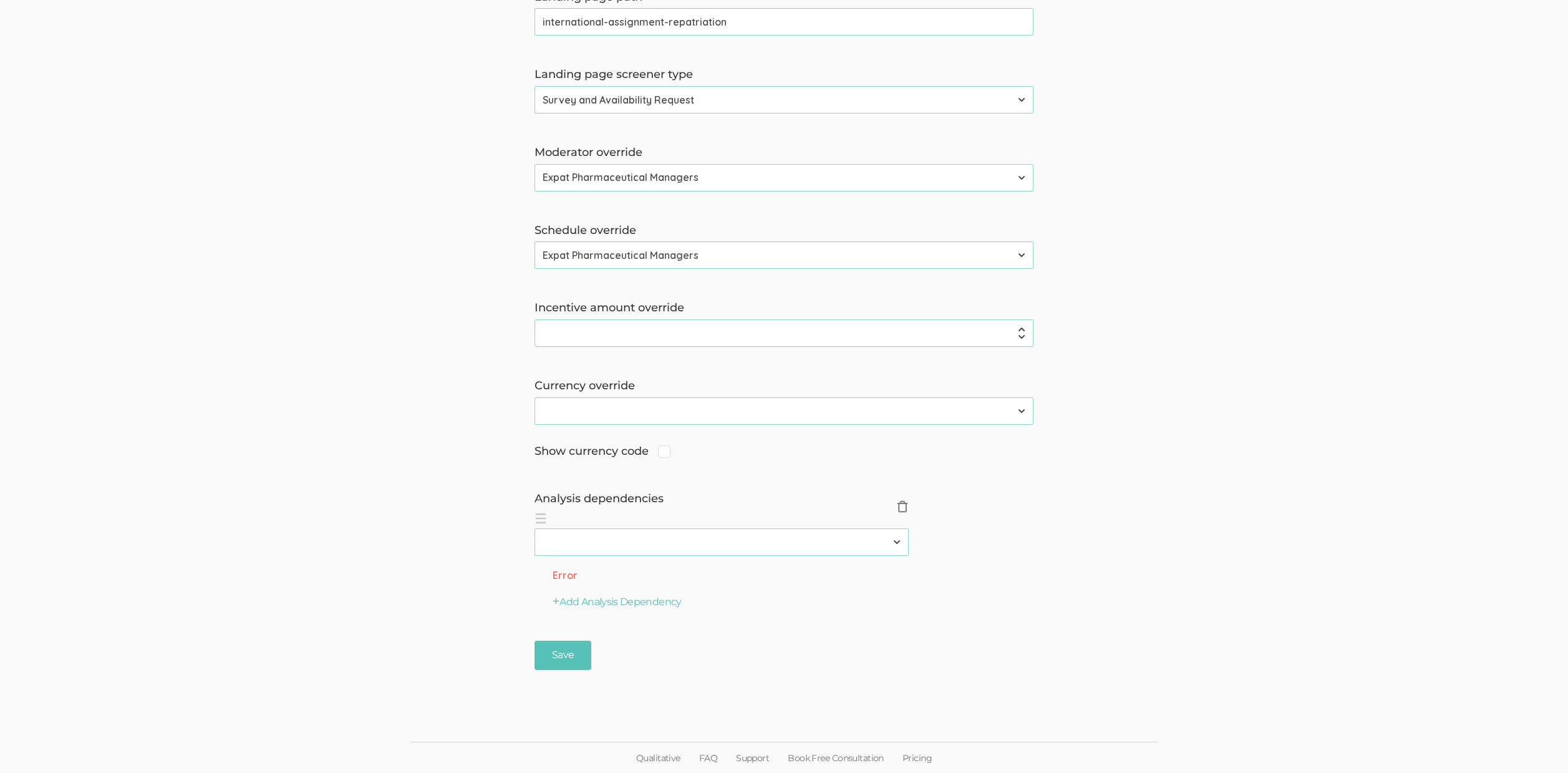
click at [898, 505] on span "×" at bounding box center [902, 506] width 12 height 12
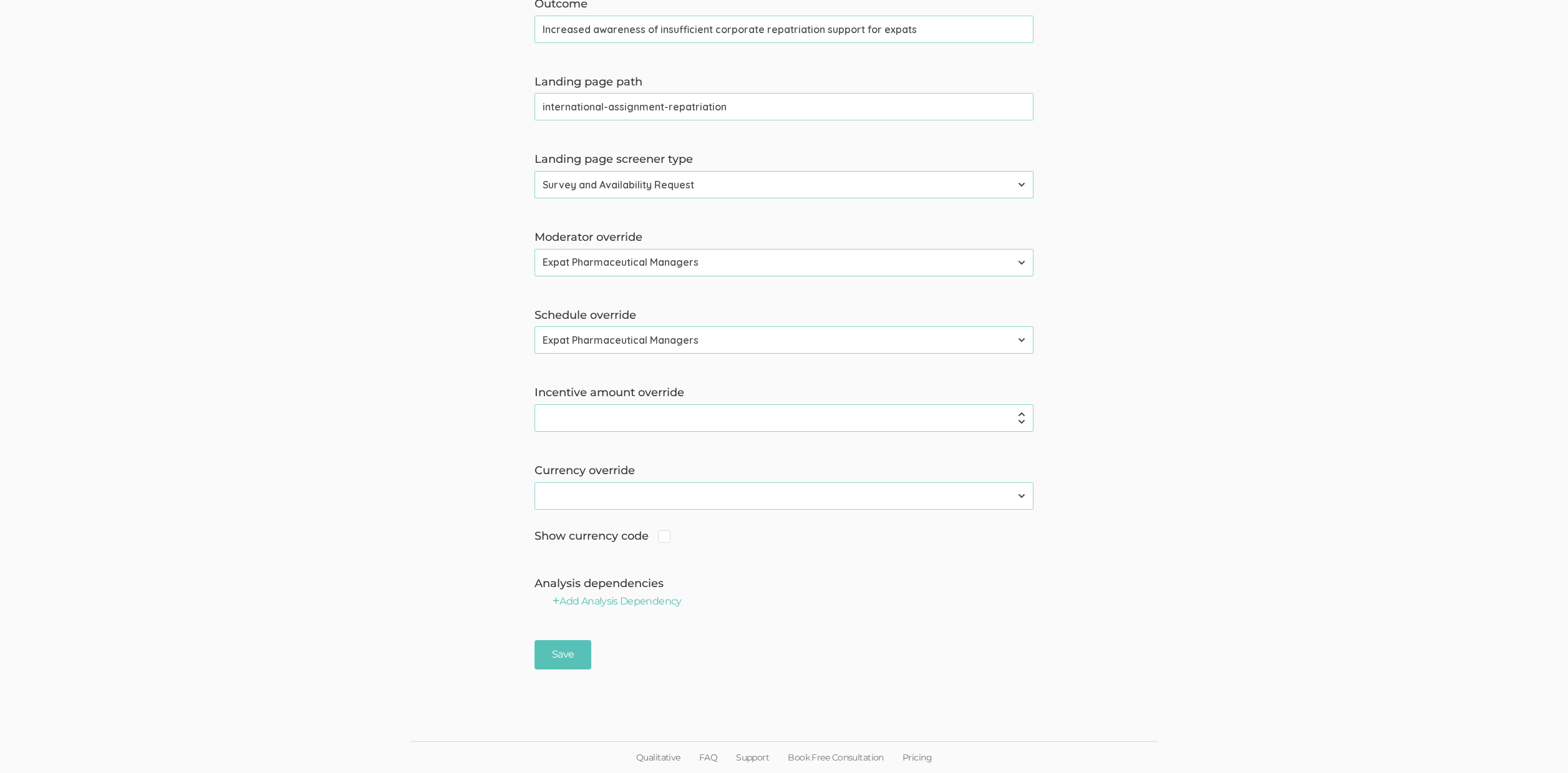
scroll to position [827, 0]
click at [562, 660] on input "Save" at bounding box center [563, 655] width 57 height 29
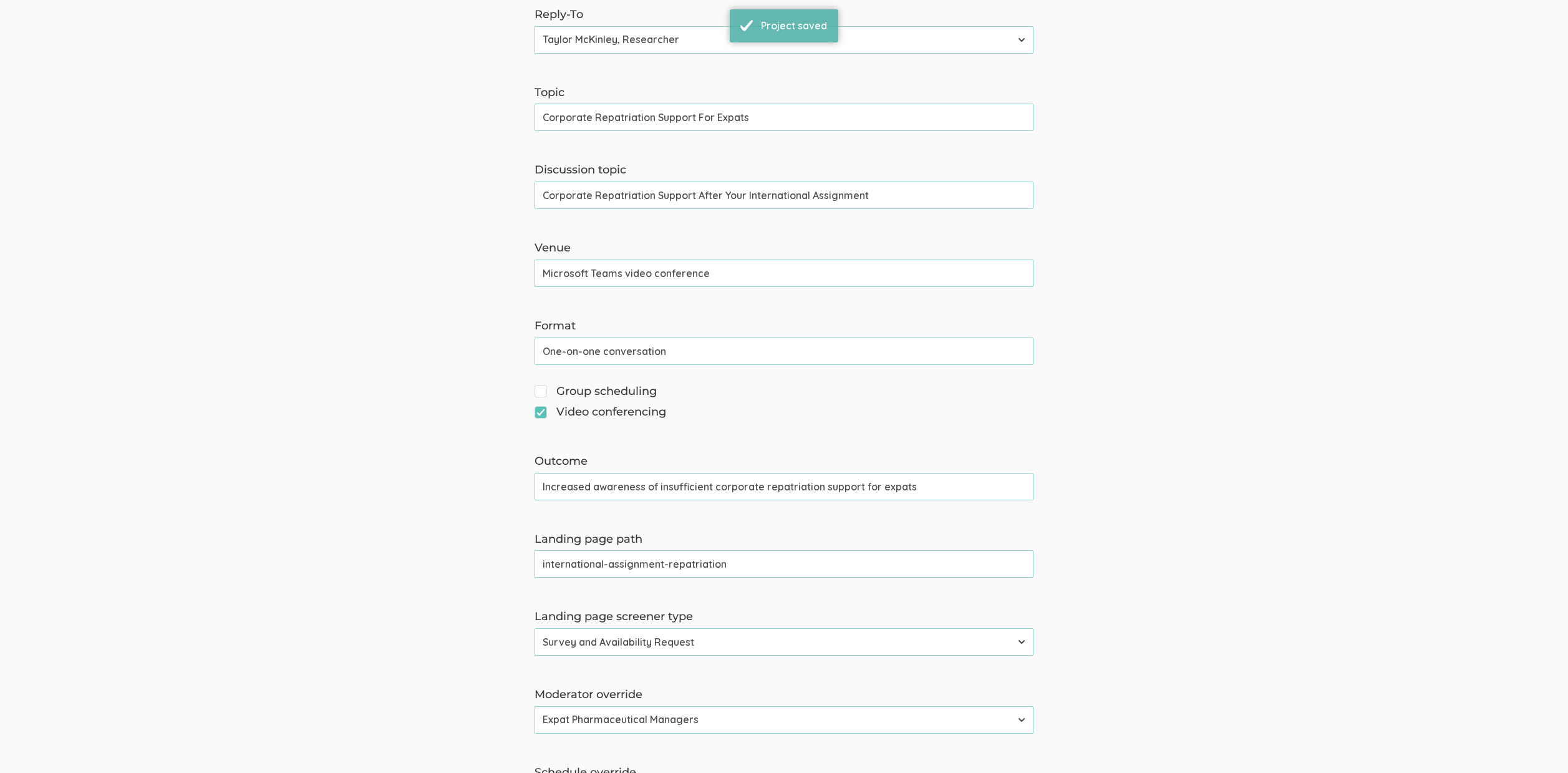
scroll to position [882, 0]
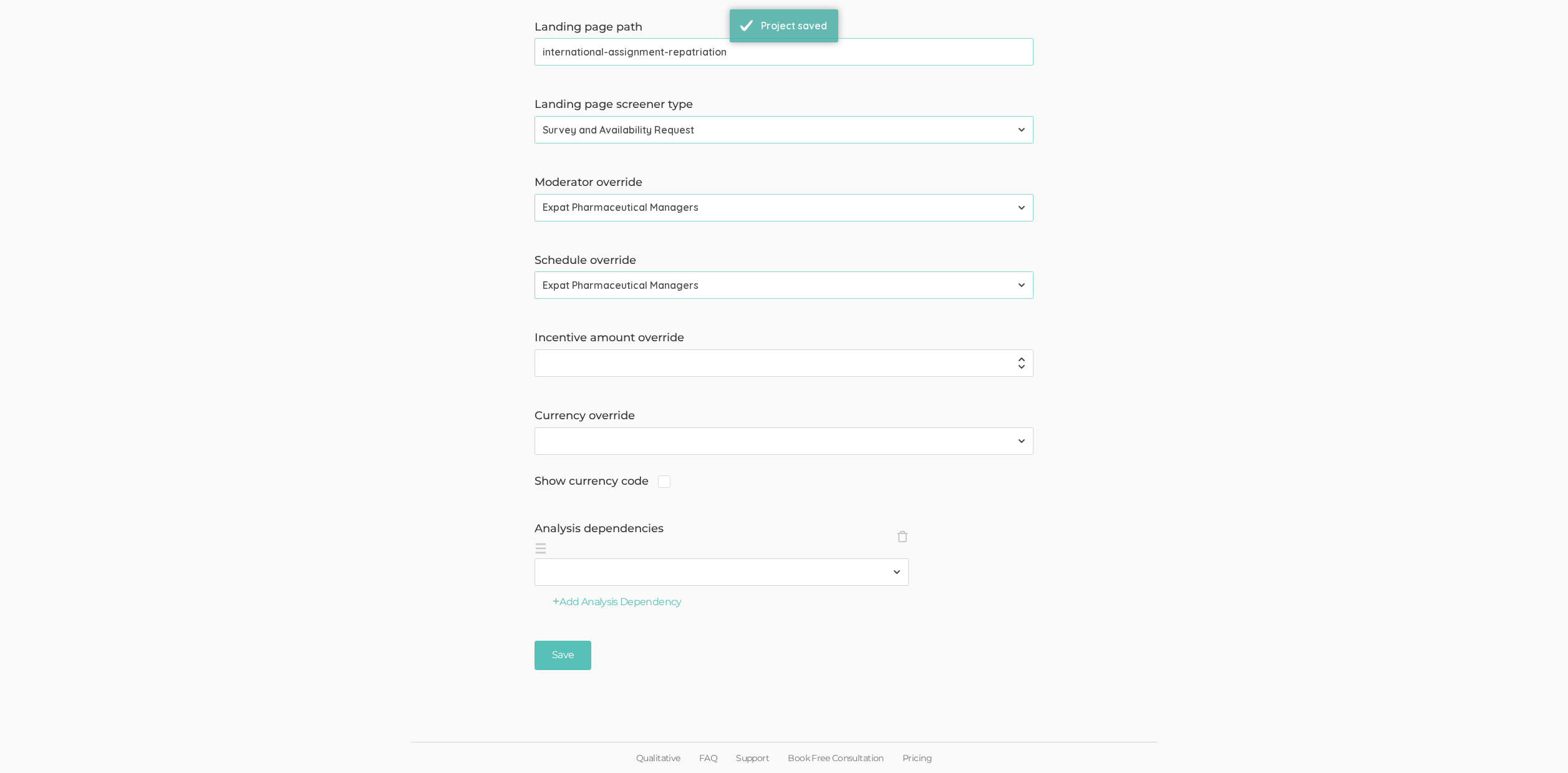
click at [588, 61] on input "international-assignment-repatriation" at bounding box center [784, 52] width 499 height 28
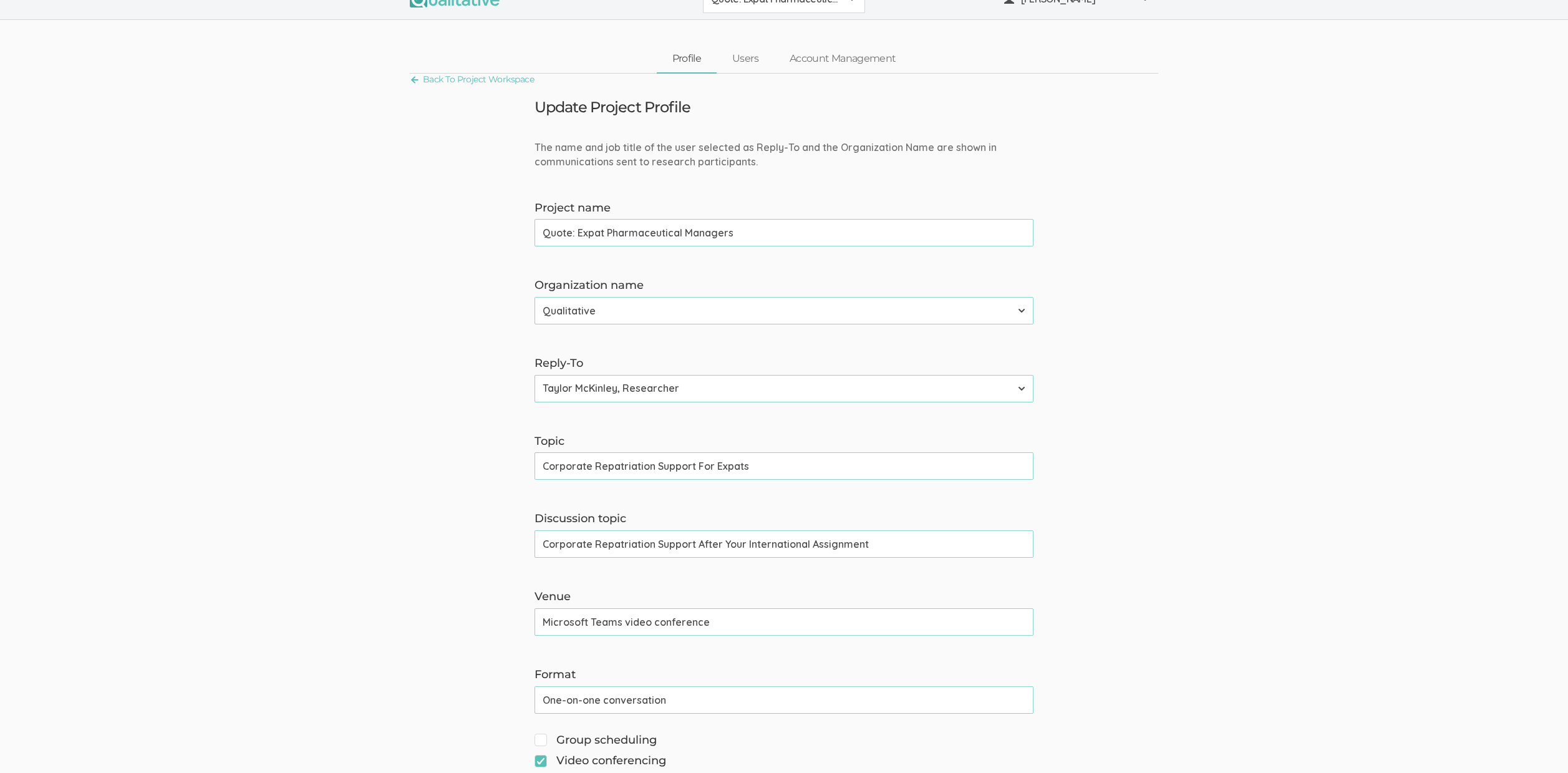
scroll to position [0, 0]
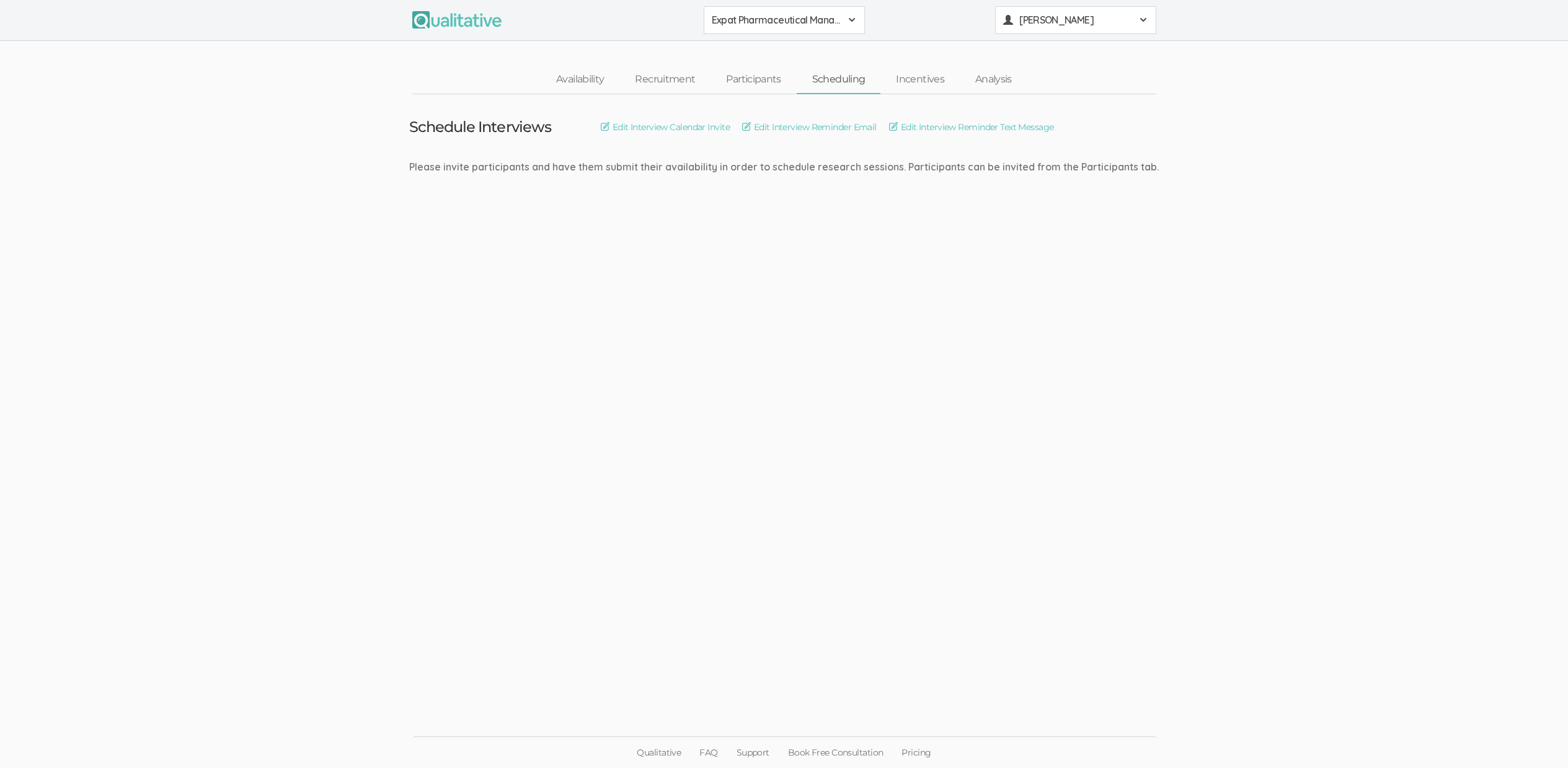
click at [1067, 24] on span "[PERSON_NAME]" at bounding box center [1075, 20] width 112 height 14
click at [1035, 128] on link "Project Settings" at bounding box center [1076, 122] width 160 height 25
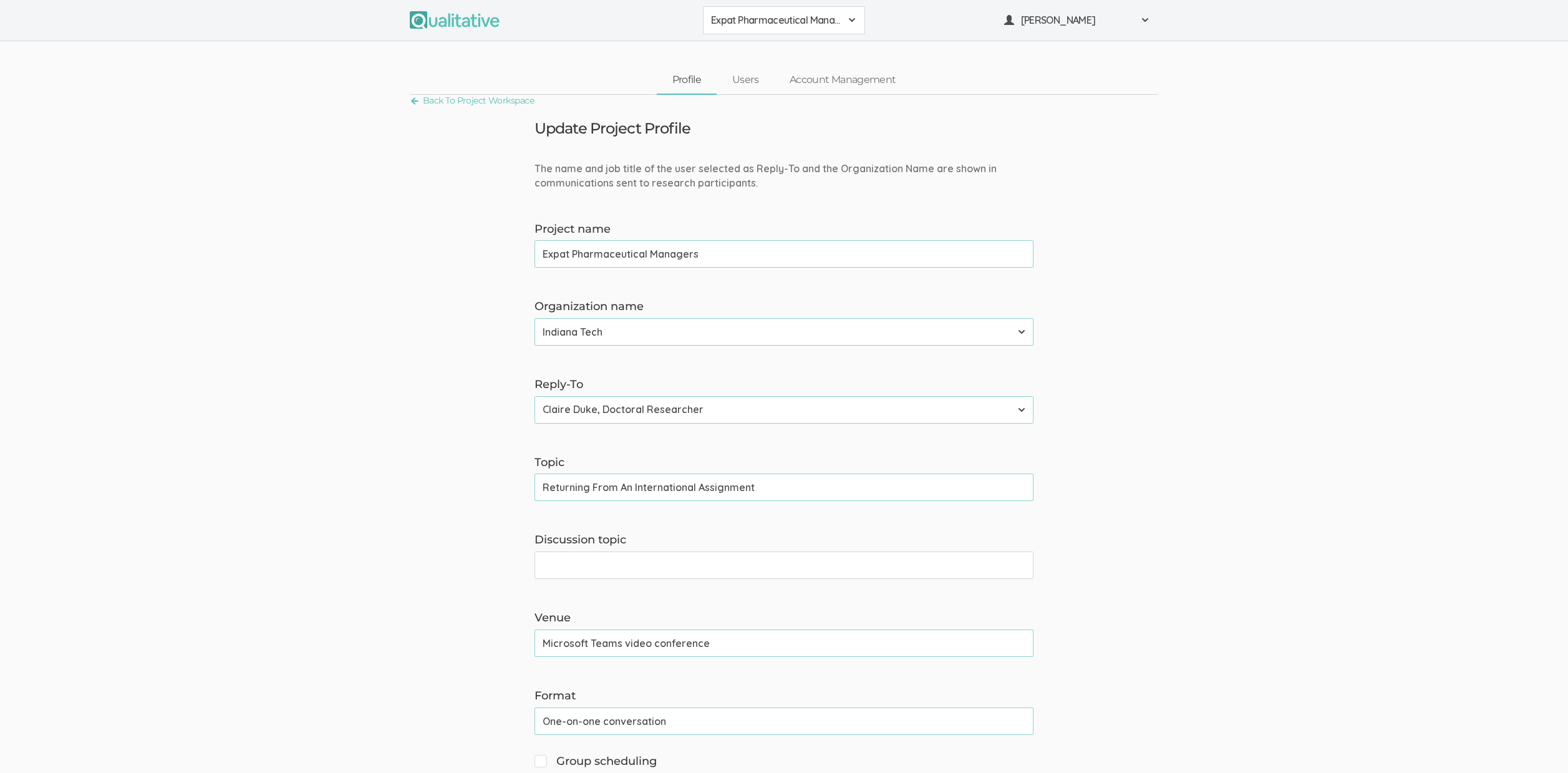
click at [604, 488] on input "Returning From An International Assignment" at bounding box center [784, 487] width 499 height 28
paste input "Corporate repatriation support for expats"
click at [597, 489] on input "Corporate repatriation support for expats" at bounding box center [784, 487] width 499 height 28
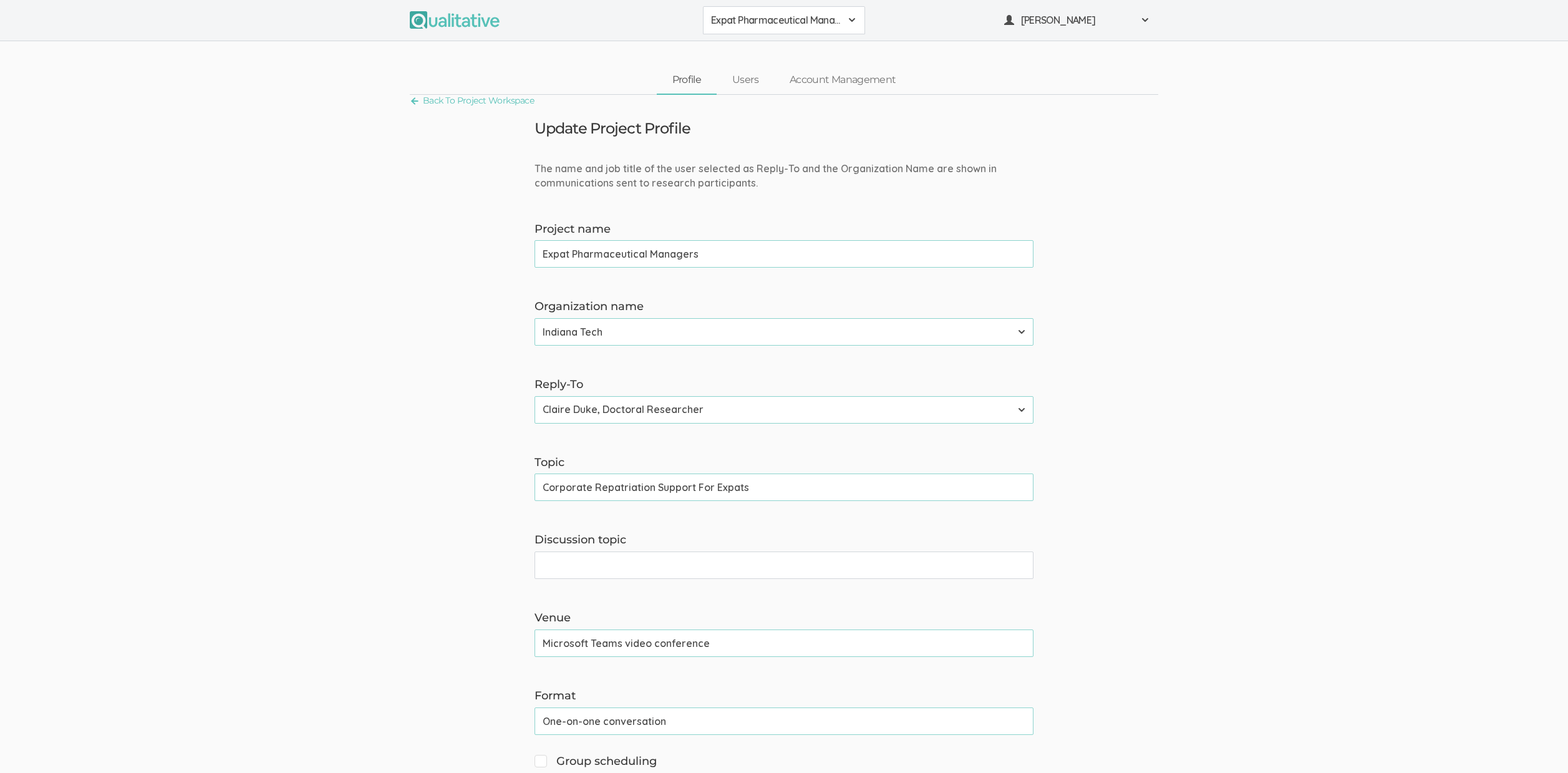
click at [588, 488] on input "Corporate Repatriation Support For Expats" at bounding box center [784, 487] width 499 height 28
type input "Corporate Repatriation Support For Expats"
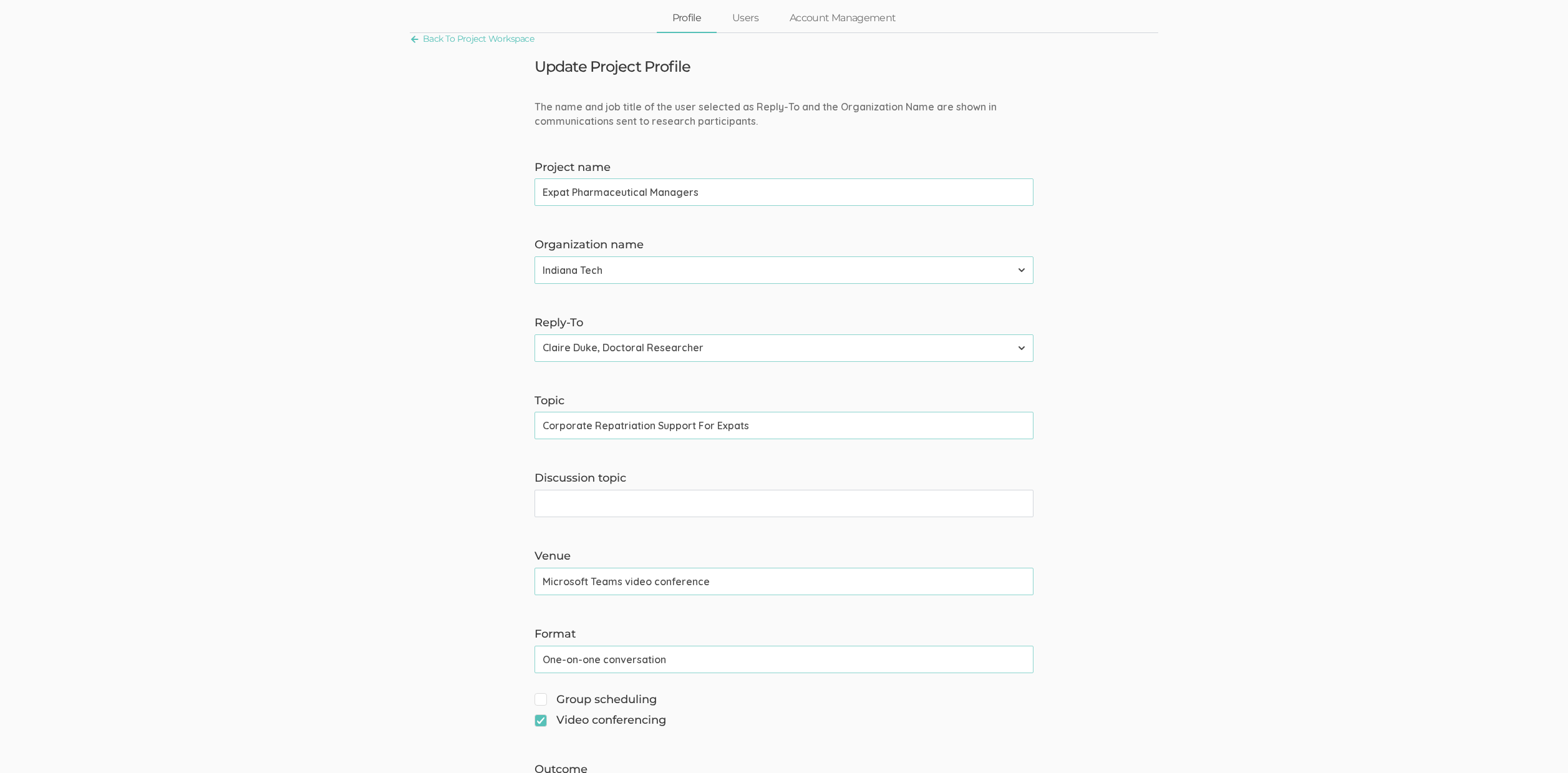
scroll to position [64, 0]
click at [585, 501] on input "Discussion topic" at bounding box center [784, 501] width 499 height 28
paste input "Your Experiences After Returning From An International Assignment"
drag, startPoint x: 624, startPoint y: 503, endPoint x: 899, endPoint y: 505, distance: 275.0
click at [899, 505] on input "Your Experiences After Returning From An International Assignment" at bounding box center [784, 501] width 499 height 28
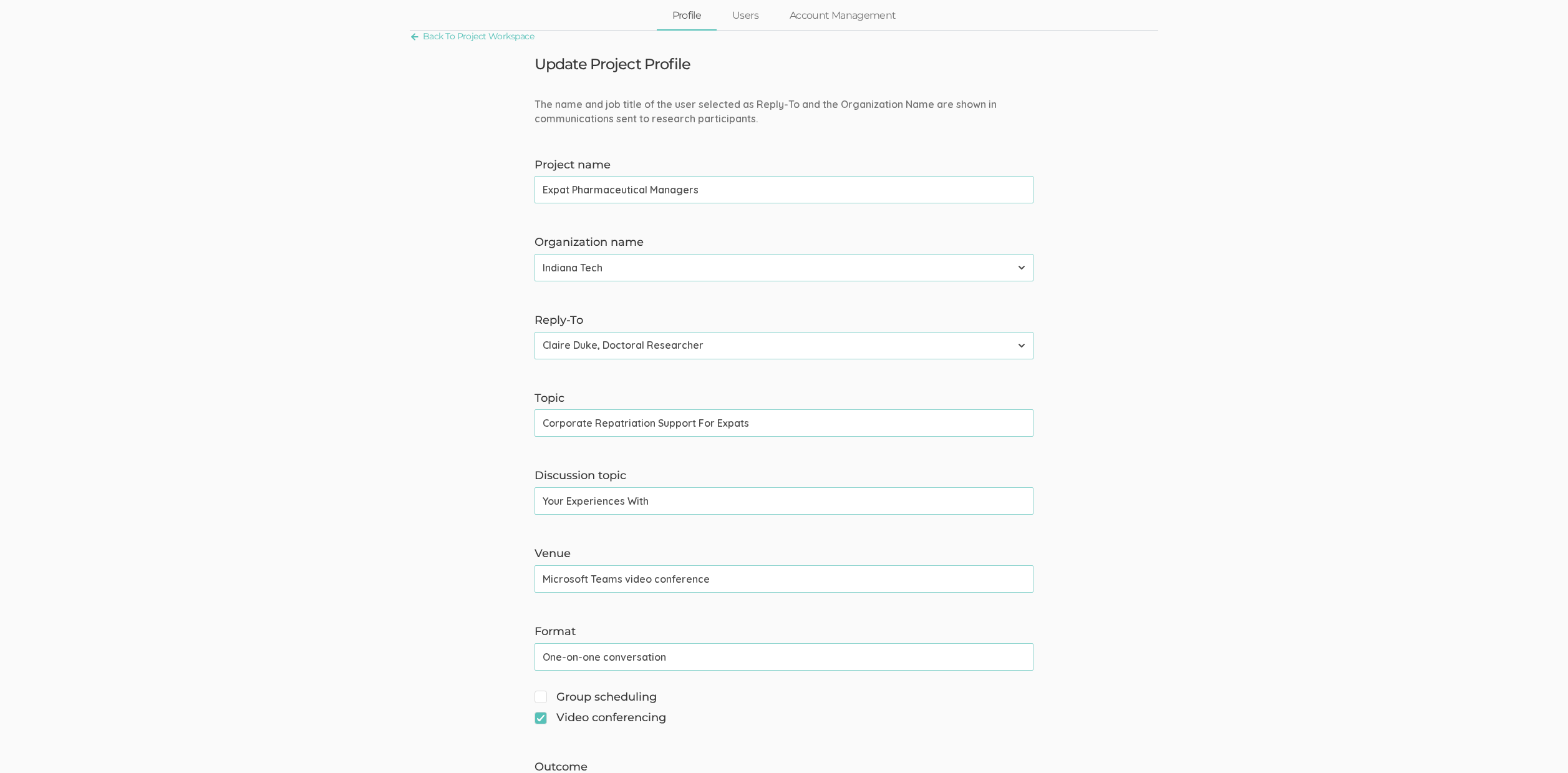
drag, startPoint x: 694, startPoint y: 421, endPoint x: 394, endPoint y: 413, distance: 300.1
click at [699, 501] on input "Your Experiences With" at bounding box center [784, 501] width 499 height 28
paste input "Corporate Repatriation Support"
type input "Your Experiences With Corporate Repatriation Support"
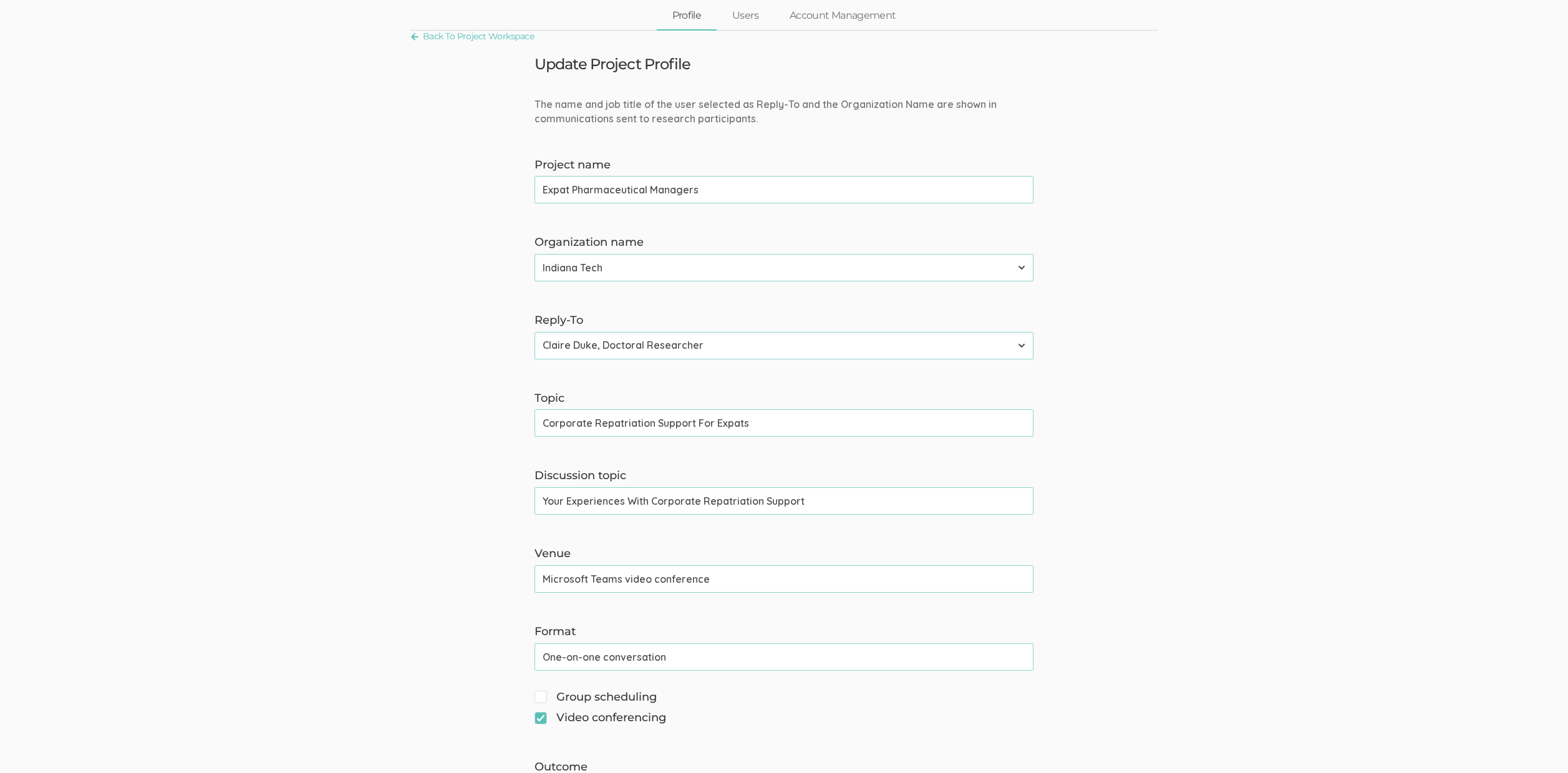
click at [652, 506] on input "Your Experiences With Corporate Repatriation Support" at bounding box center [784, 501] width 499 height 28
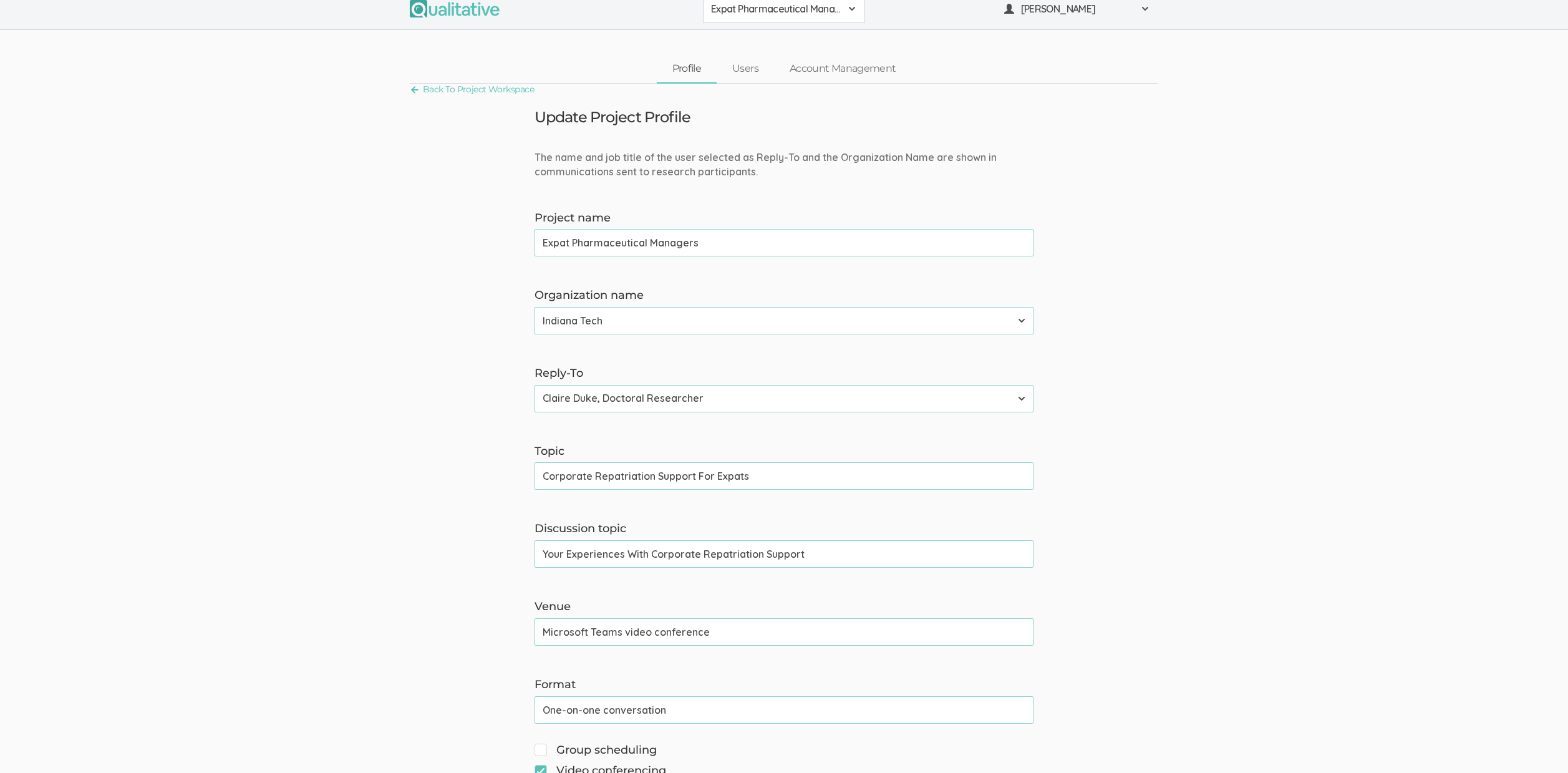
scroll to position [12, 0]
click at [616, 553] on input "Your Experiences With Corporate Repatriation Support" at bounding box center [784, 553] width 499 height 28
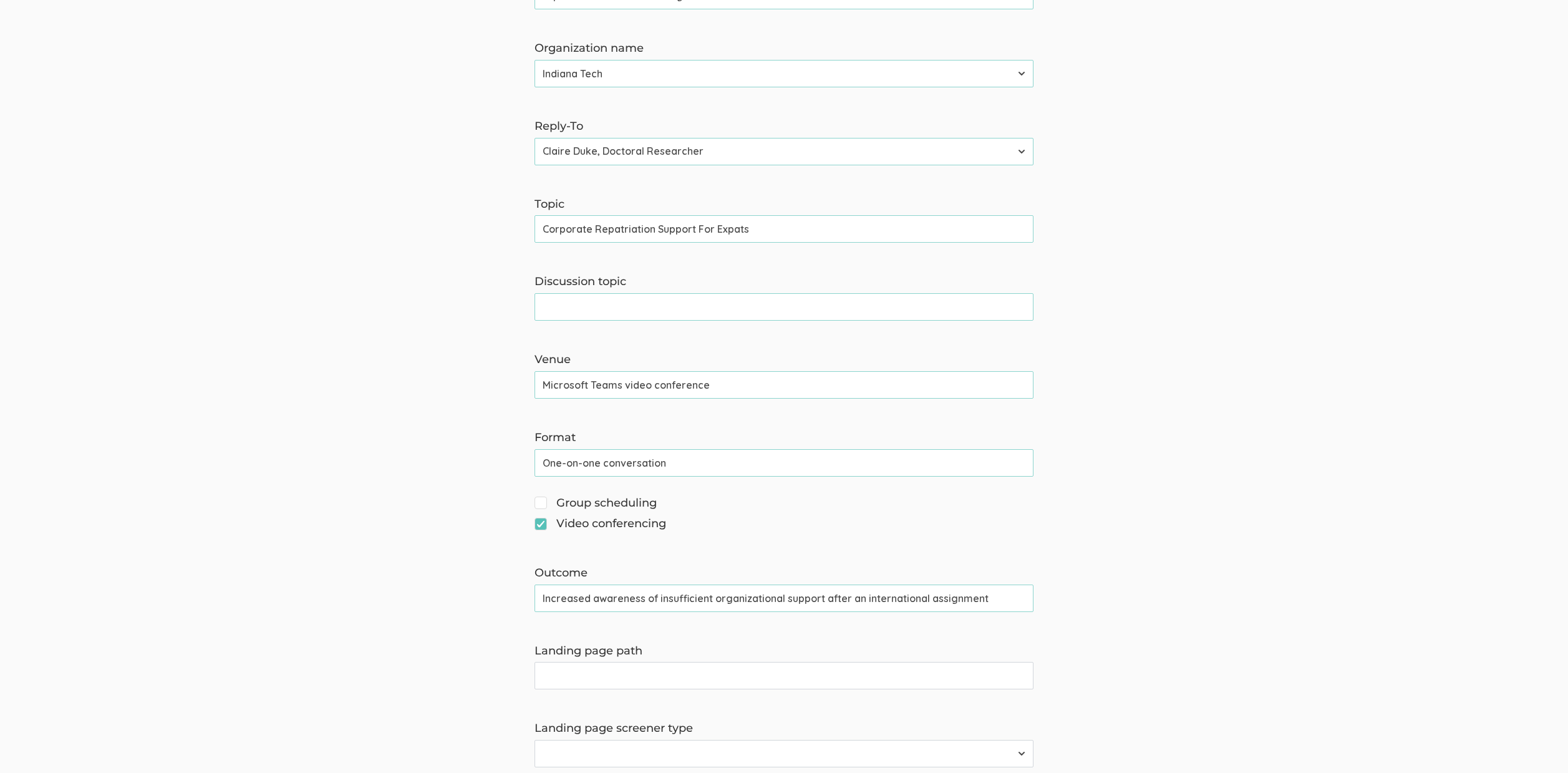
click at [580, 600] on input "Increased awareness of insufficient organizational support after an internation…" at bounding box center [784, 599] width 499 height 28
paste input "corporate repatriation support for expats"
type input "Increased awareness of insufficient corporate repatriation support for expats"
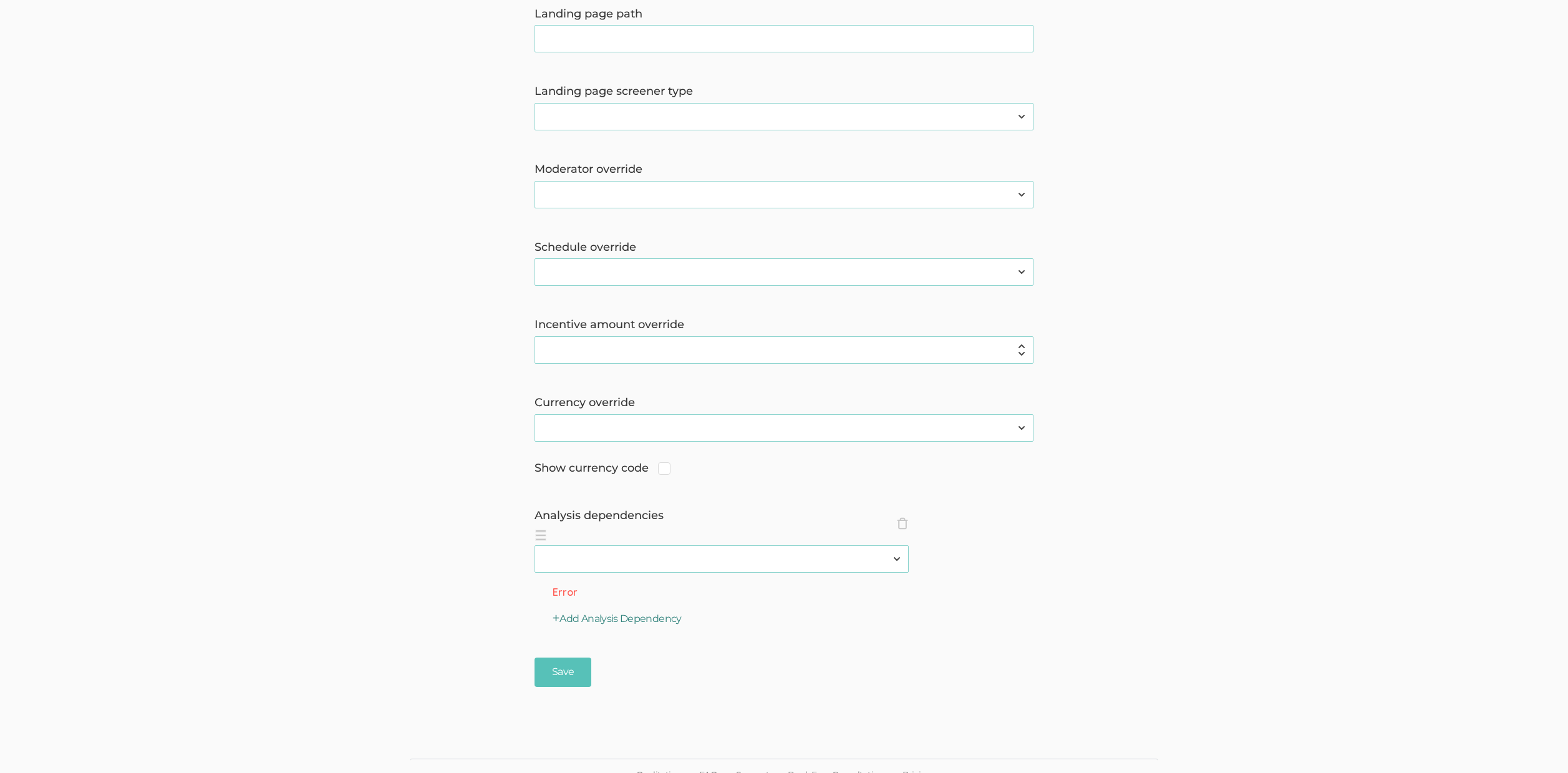
scroll to position [912, 0]
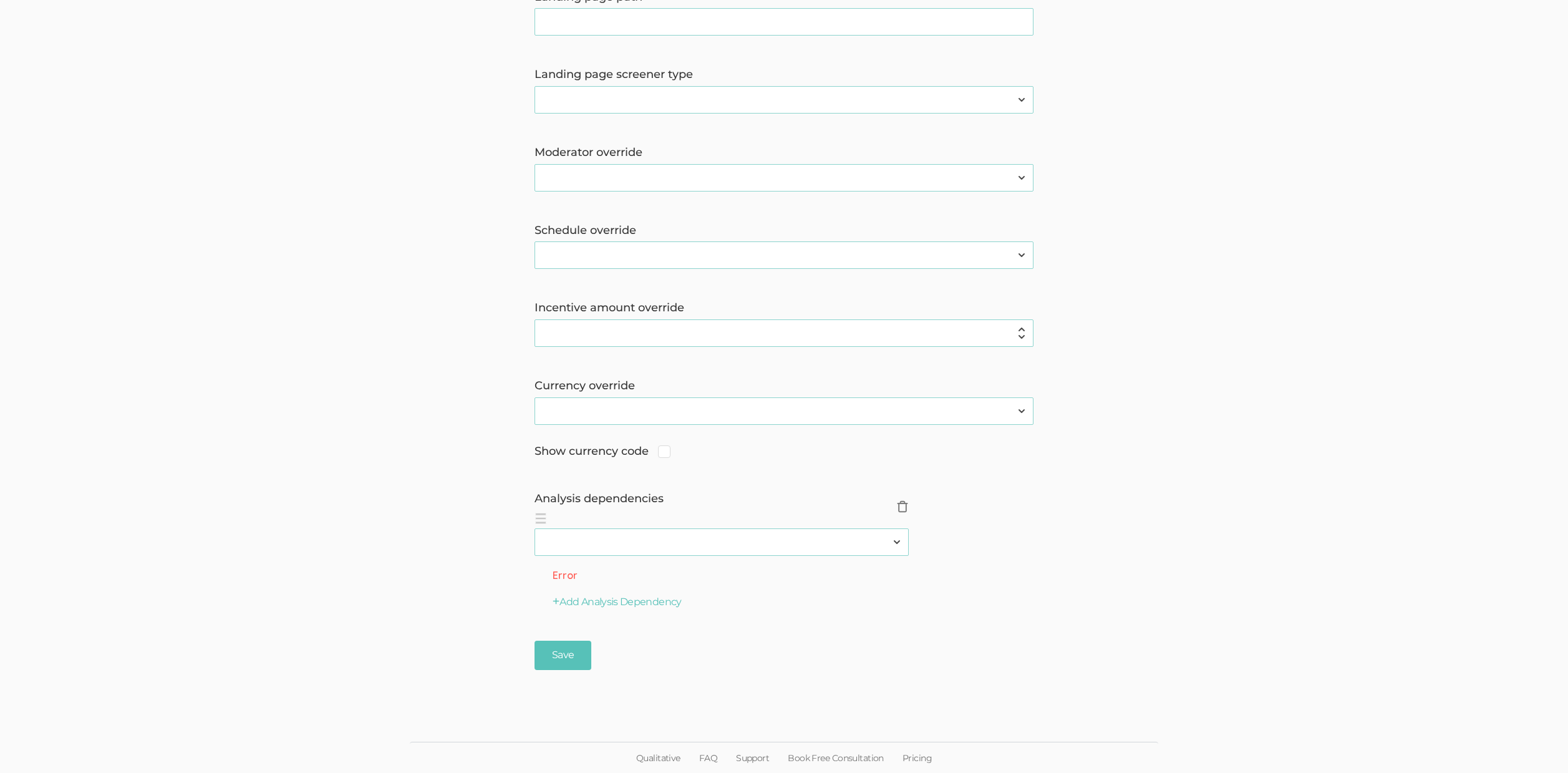
click at [899, 505] on span "×" at bounding box center [902, 506] width 12 height 12
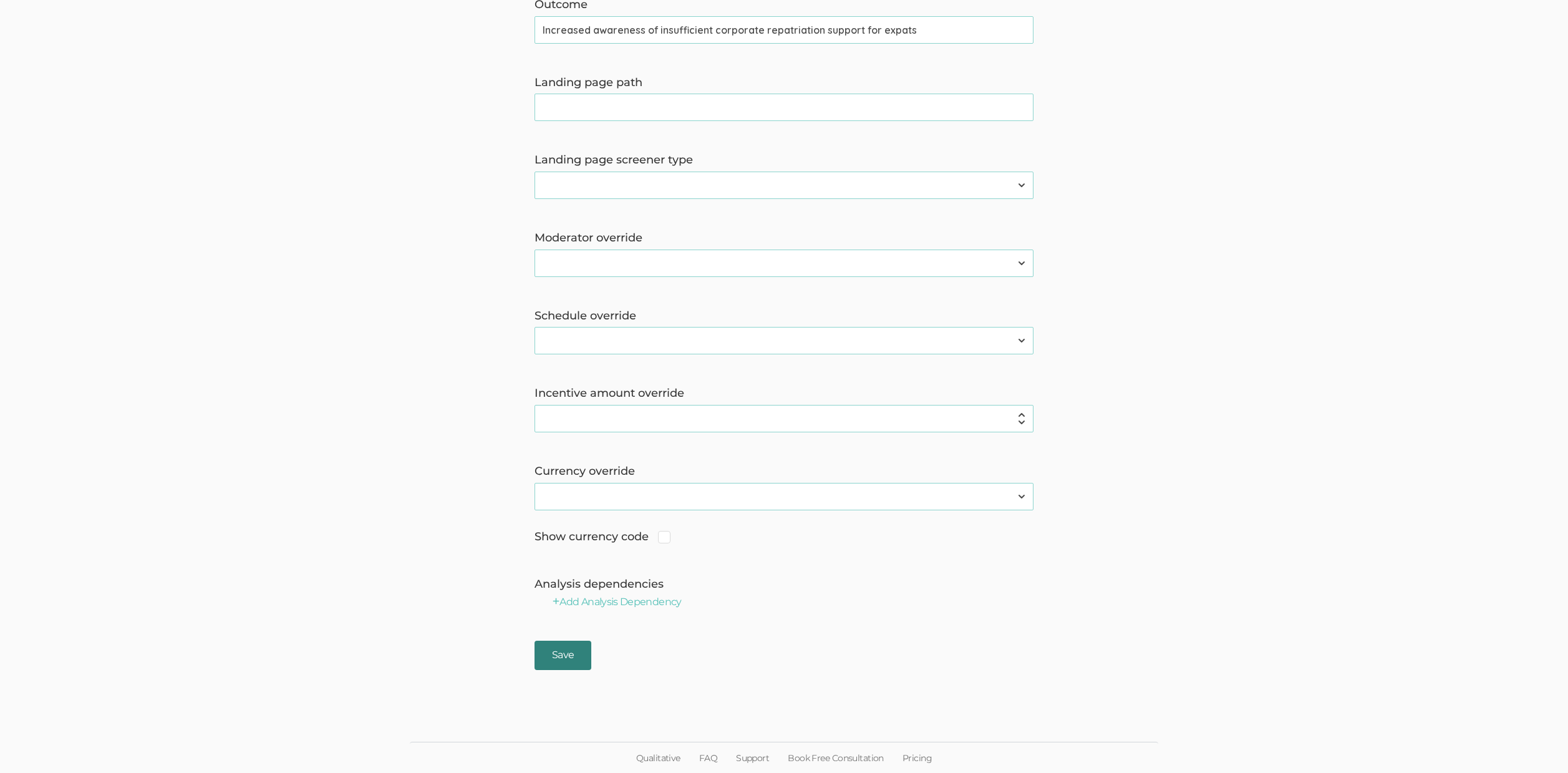
click at [570, 650] on input "Save" at bounding box center [563, 655] width 57 height 29
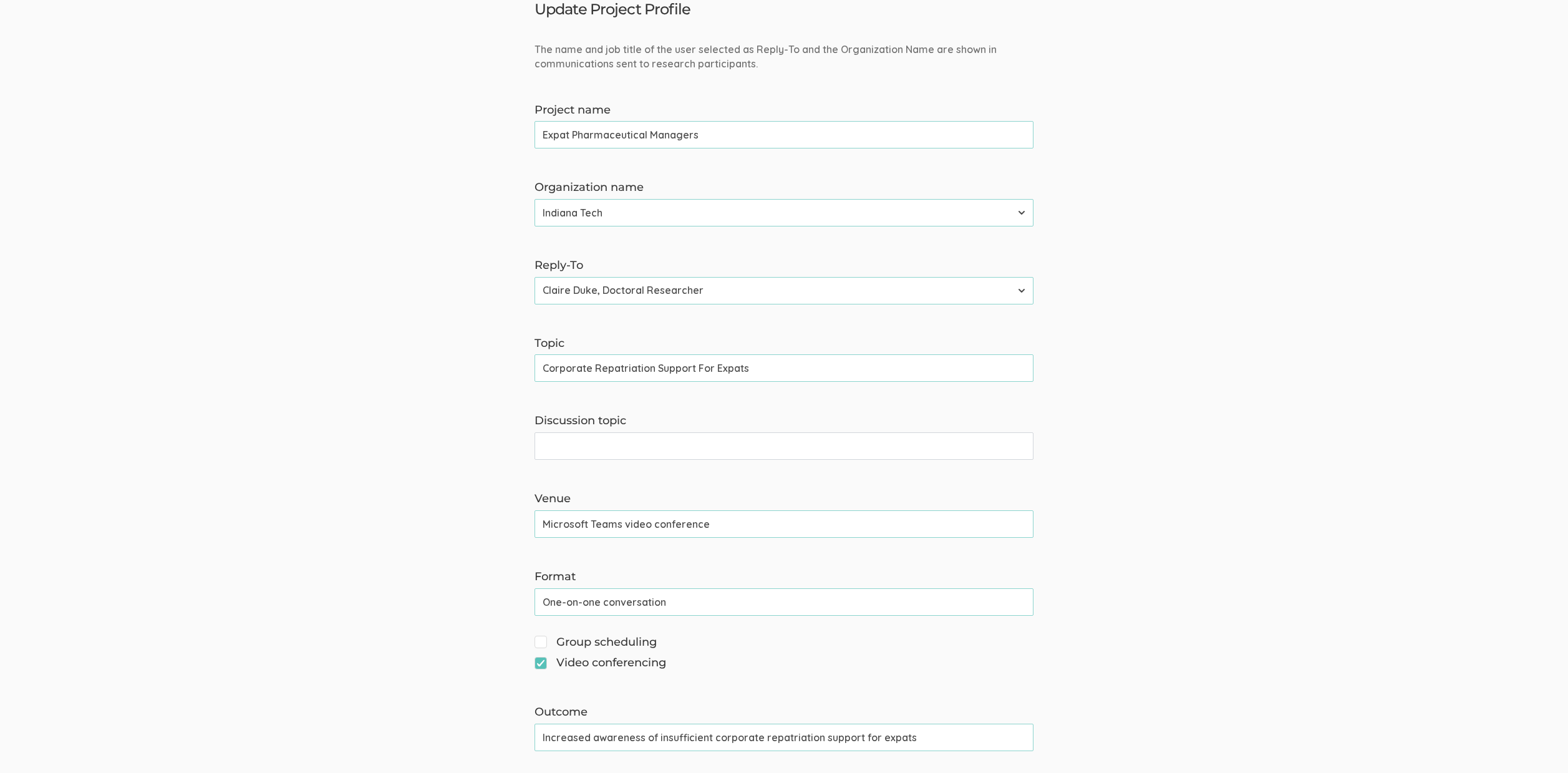
scroll to position [0, 0]
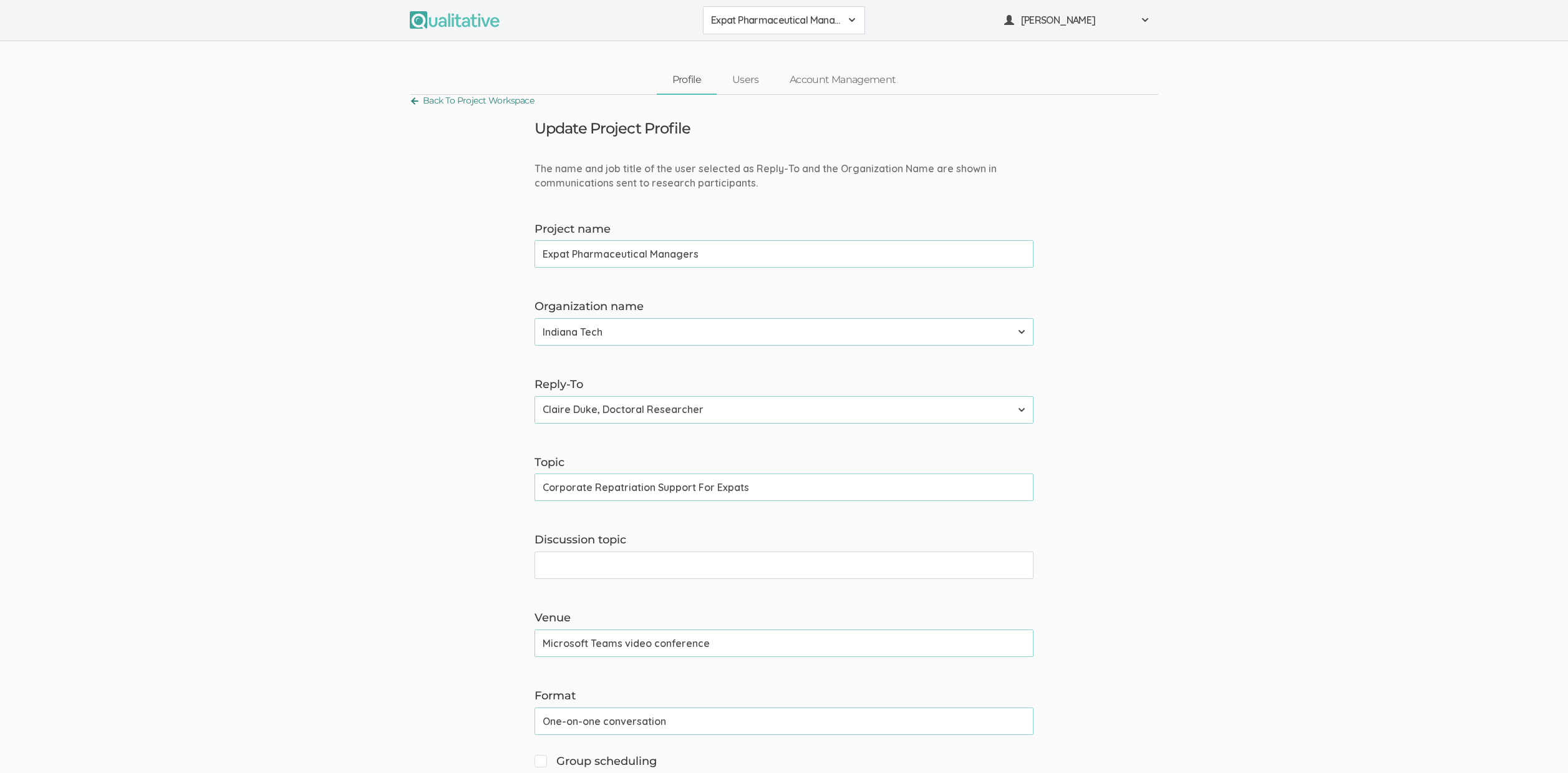
click at [482, 95] on link "Back To Project Workspace" at bounding box center [471, 100] width 124 height 17
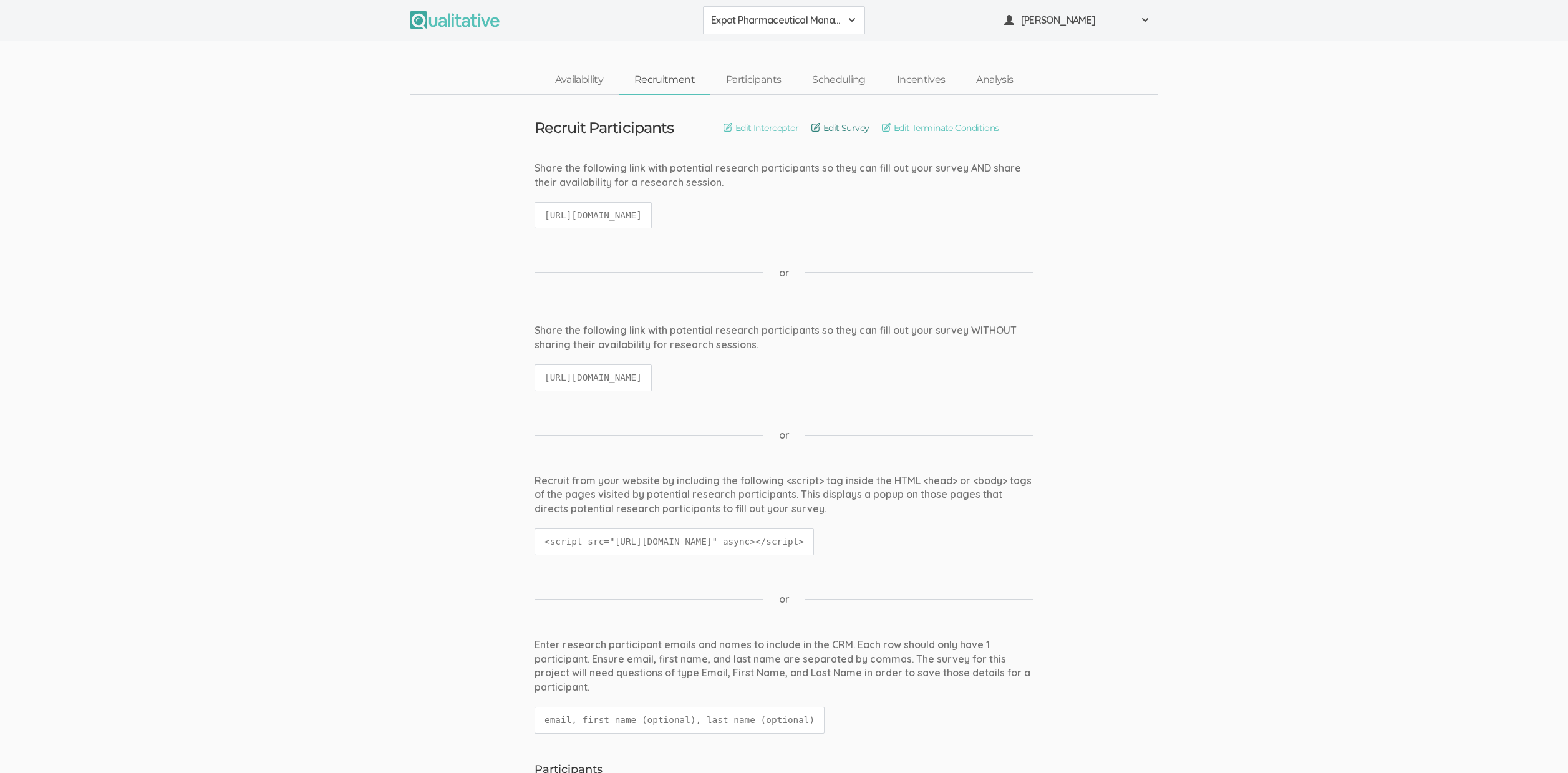
click at [847, 123] on link "Edit Survey" at bounding box center [840, 128] width 58 height 14
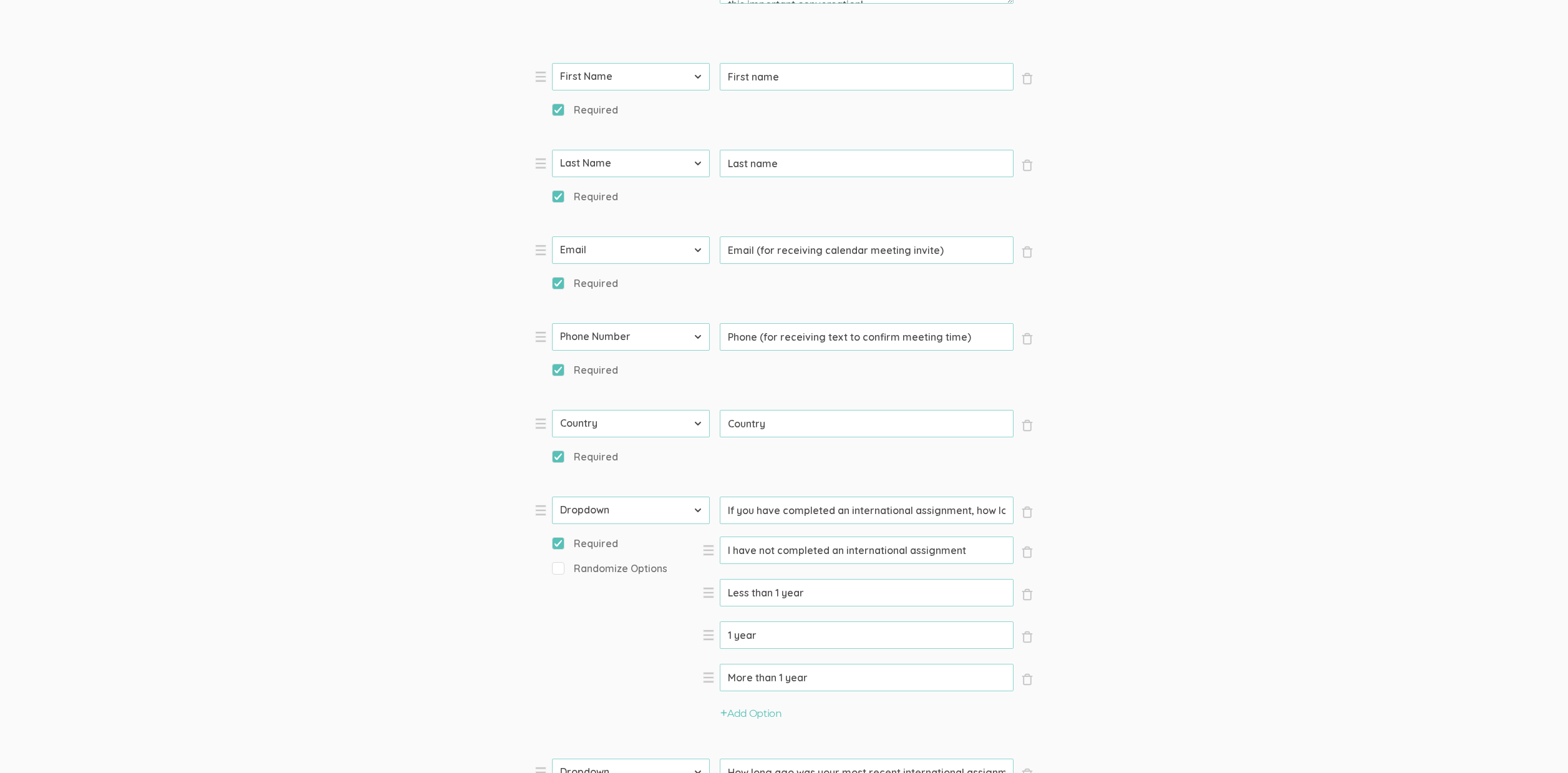
scroll to position [1483, 0]
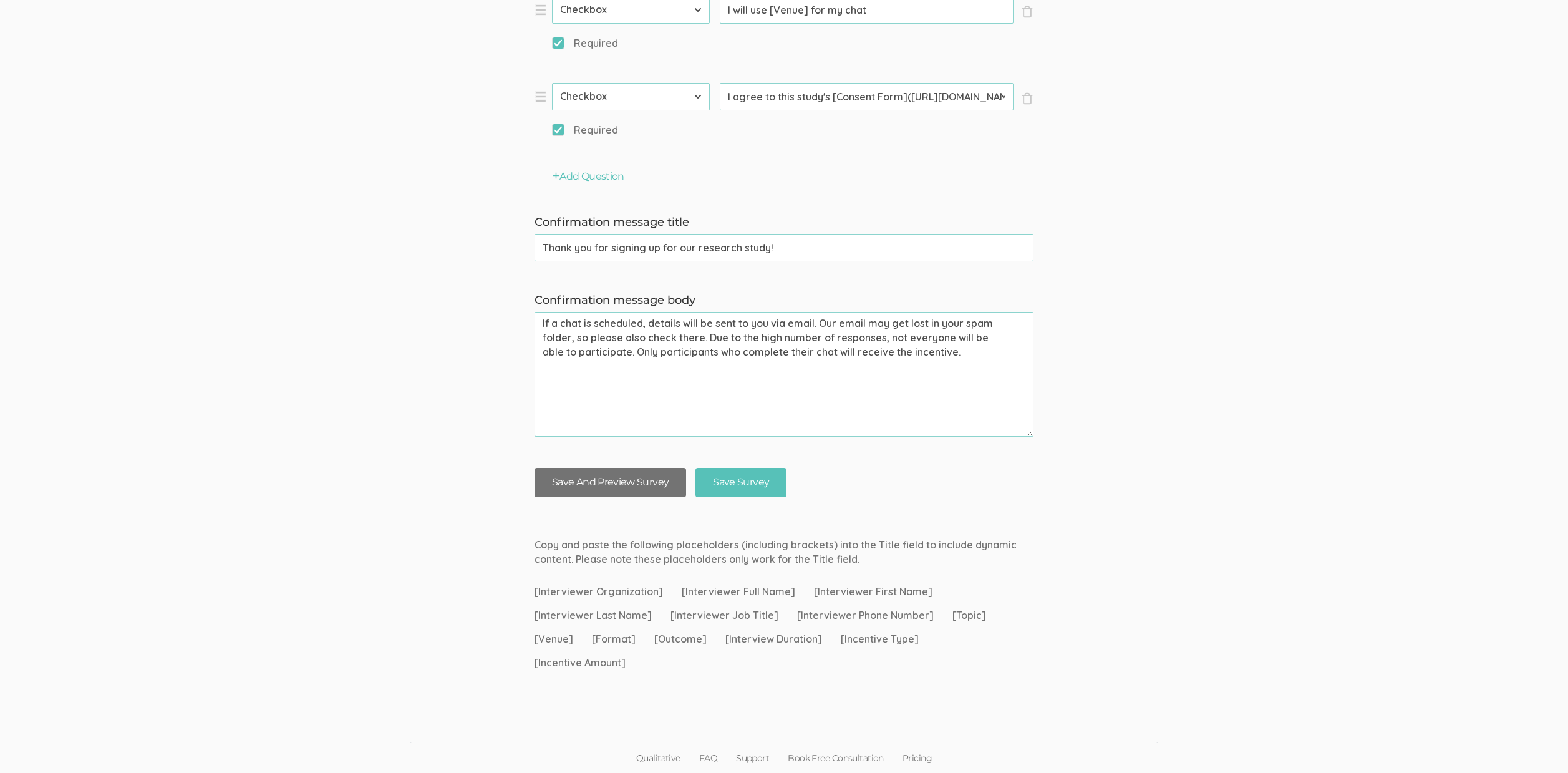
click at [580, 487] on button "Save And Preview Survey" at bounding box center [610, 482] width 152 height 29
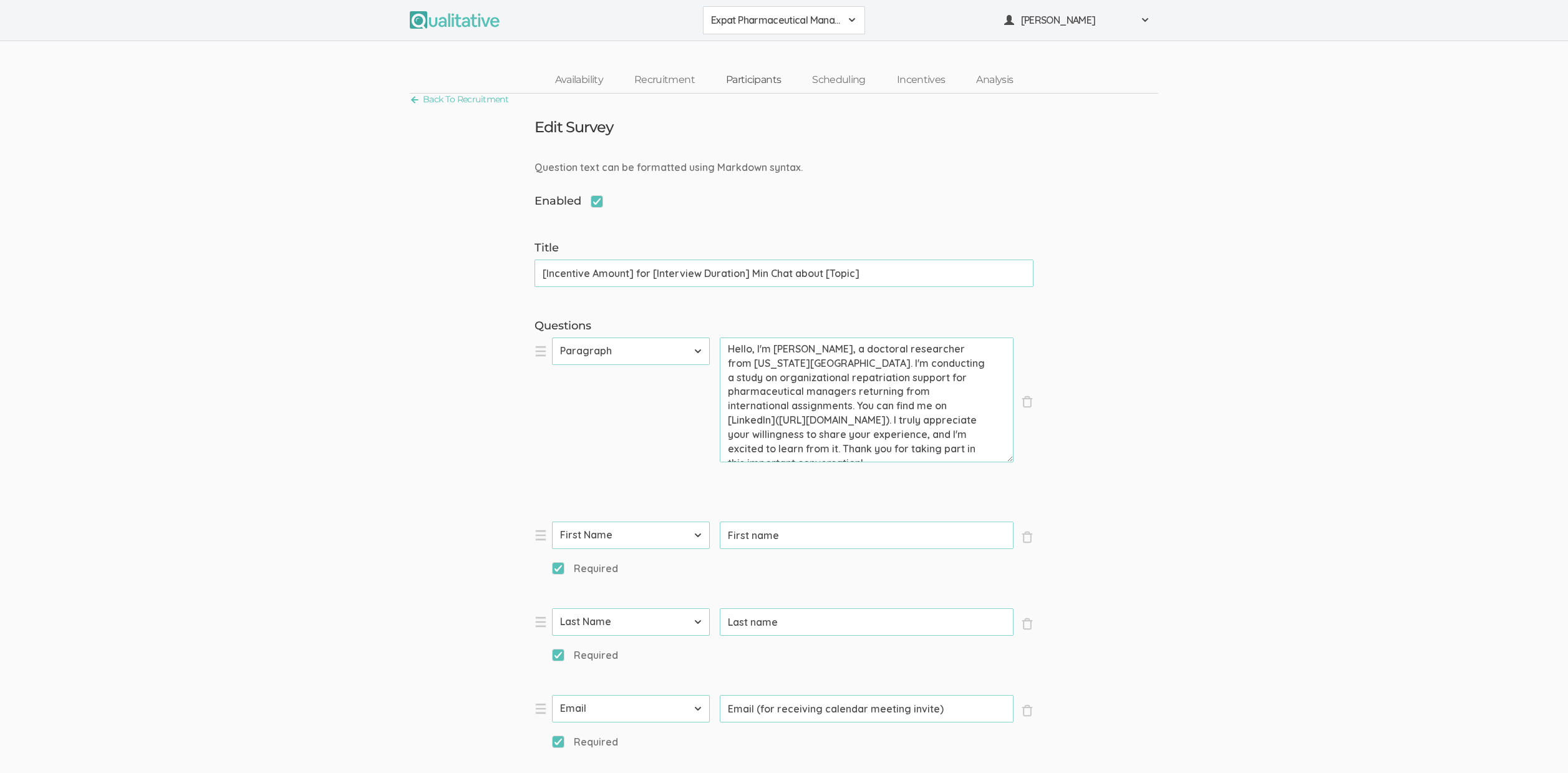
click at [742, 81] on link "Participants" at bounding box center [753, 80] width 86 height 27
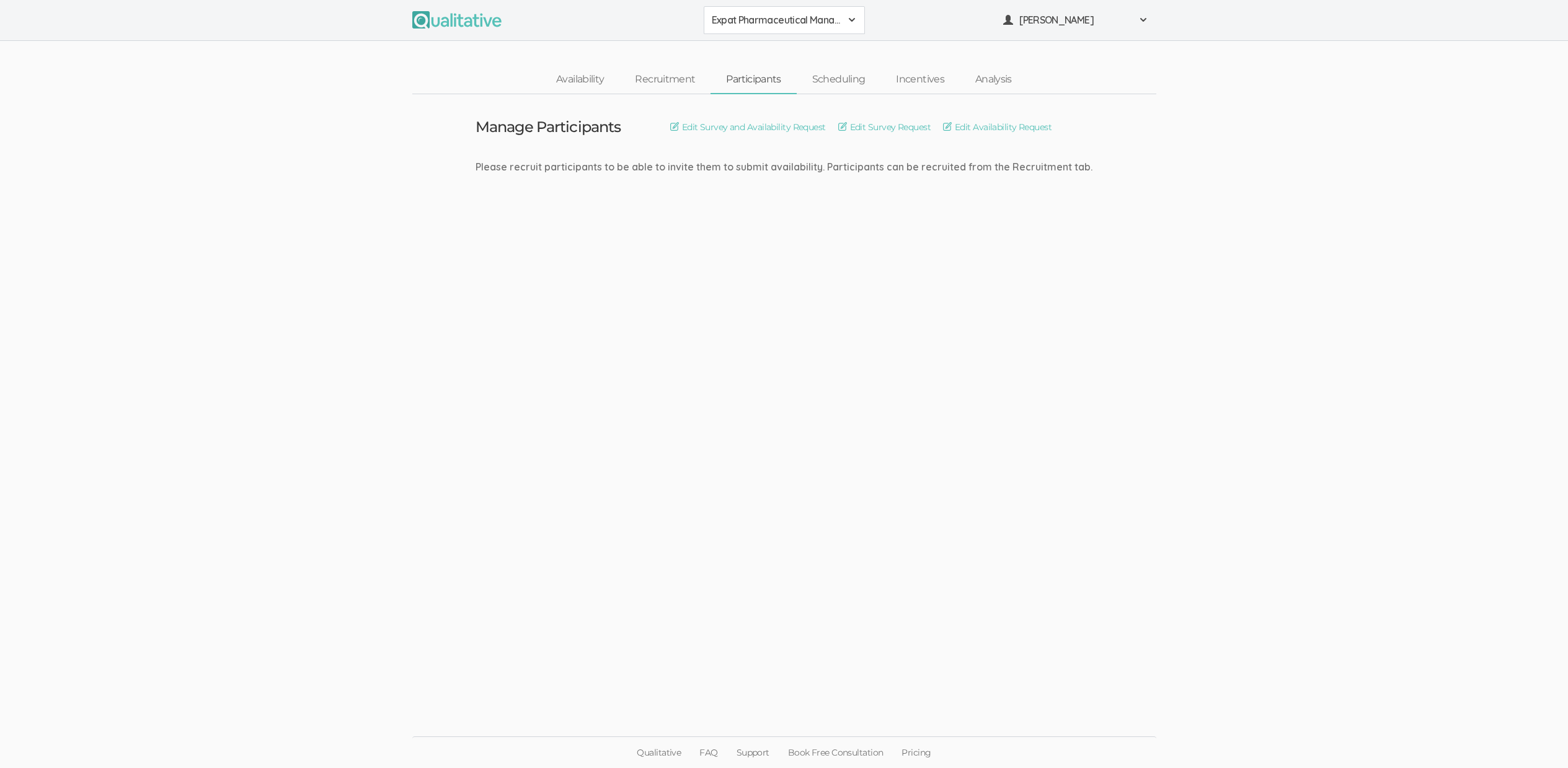
click at [709, 263] on ui-view "Manage Participants Edit Survey and Availability Request Edit Survey Request Ed…" at bounding box center [784, 385] width 1568 height 580
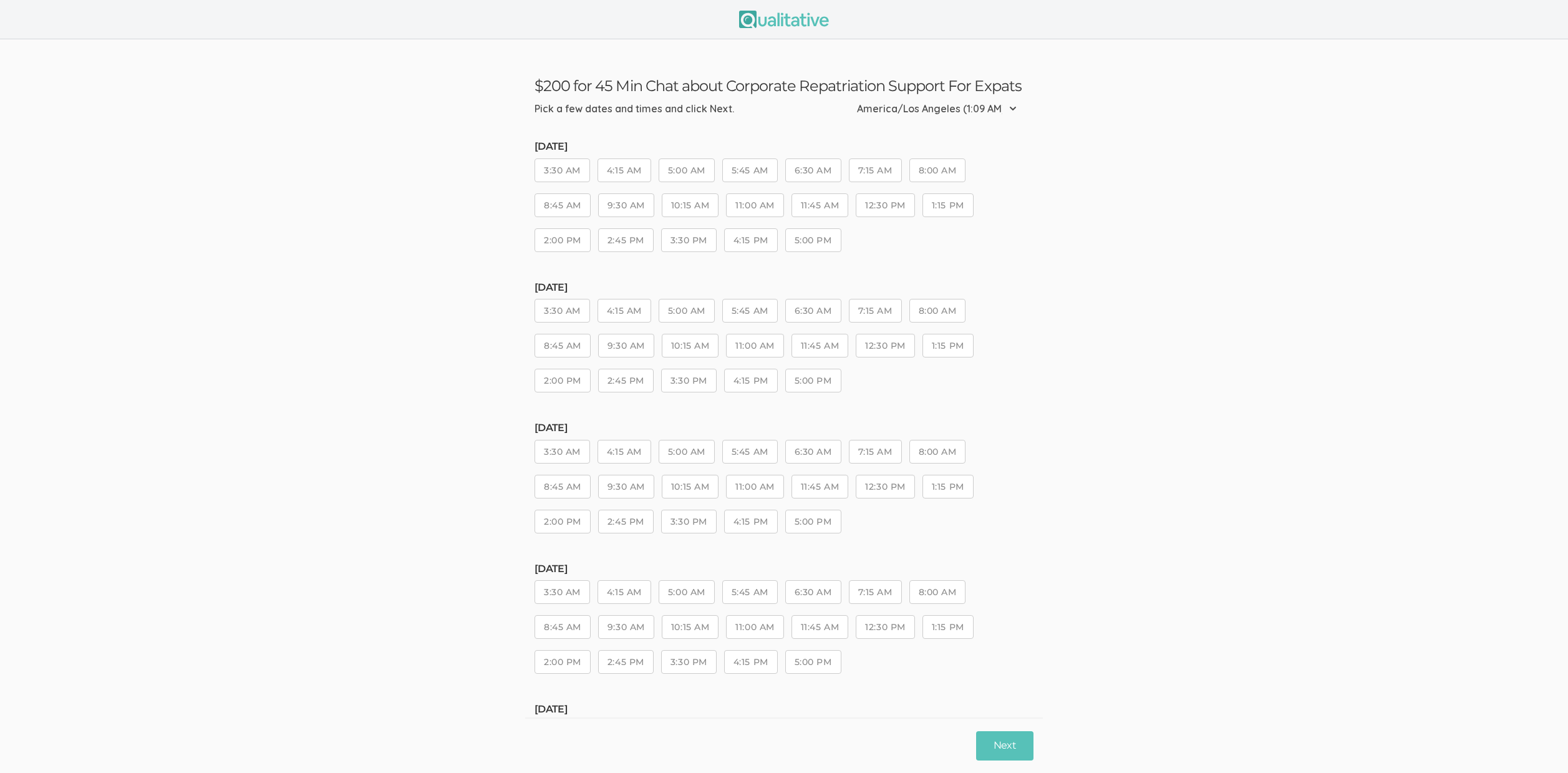
click at [737, 470] on div "Wednesday, Oct 01 3:30 AM 4:15 AM 5:00 AM 5:45 AM 6:30 AM 7:15 AM 8:00 AM 8:45 …" at bounding box center [784, 483] width 499 height 122
click at [751, 485] on button "11:00 AM" at bounding box center [754, 486] width 57 height 24
click at [976, 749] on div "Next" at bounding box center [784, 745] width 518 height 55
click at [993, 745] on button "Next" at bounding box center [1004, 745] width 57 height 29
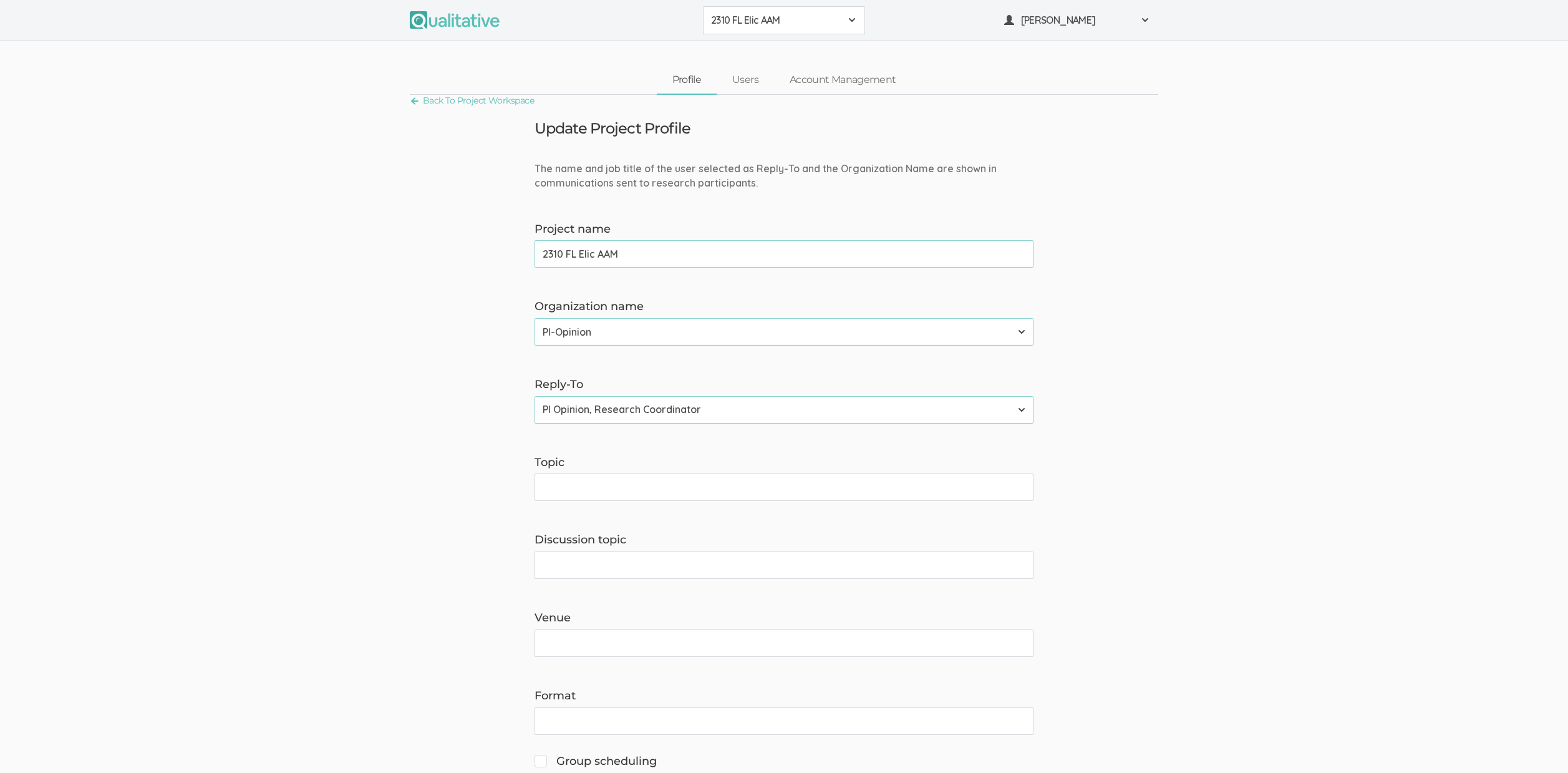
click at [796, 24] on span "2310 FL Elic AAM" at bounding box center [776, 20] width 130 height 15
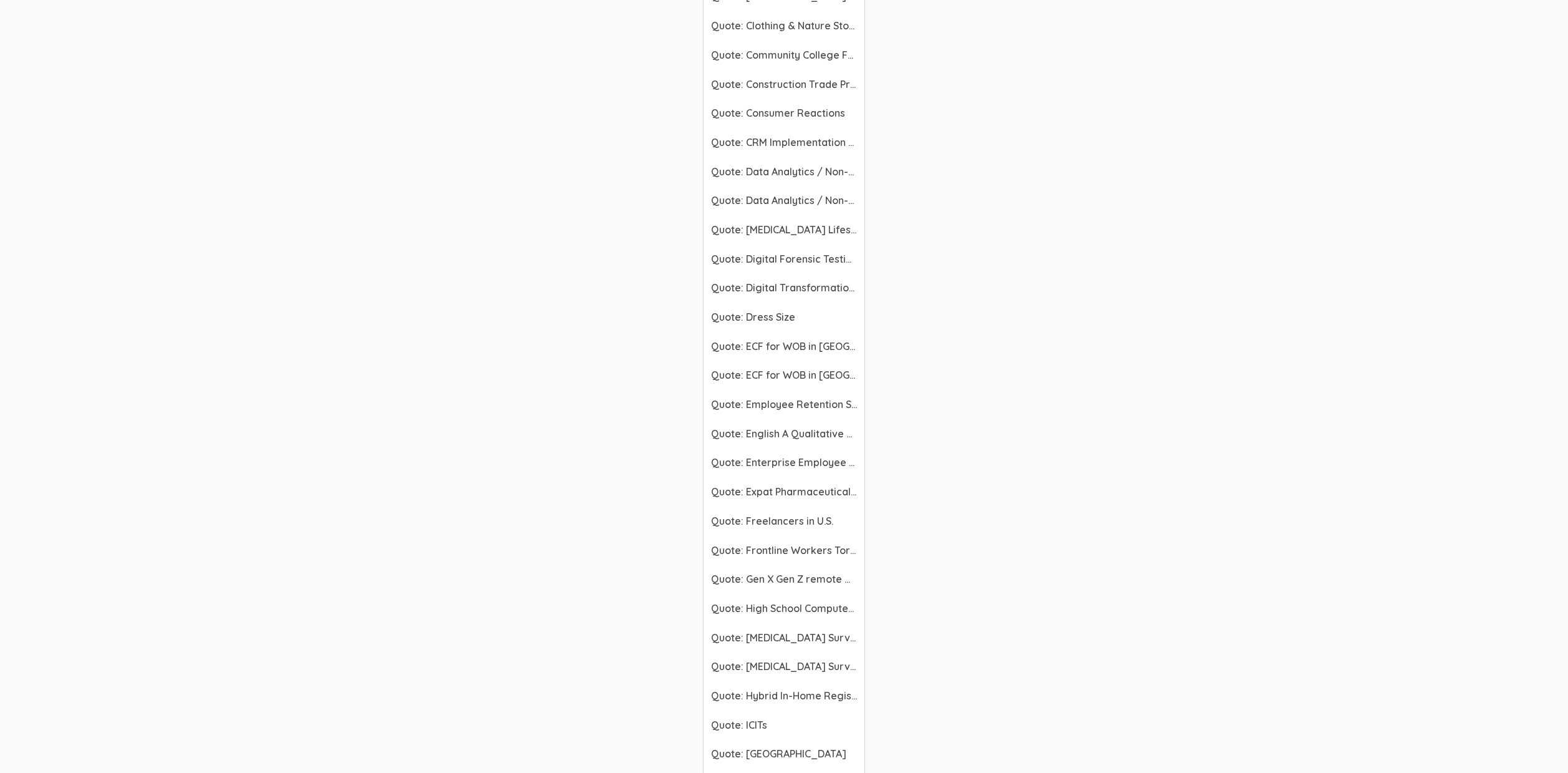
scroll to position [2787, 0]
click at [835, 491] on span "Quote: Expat Pharmaceutical Managers" at bounding box center [784, 493] width 146 height 15
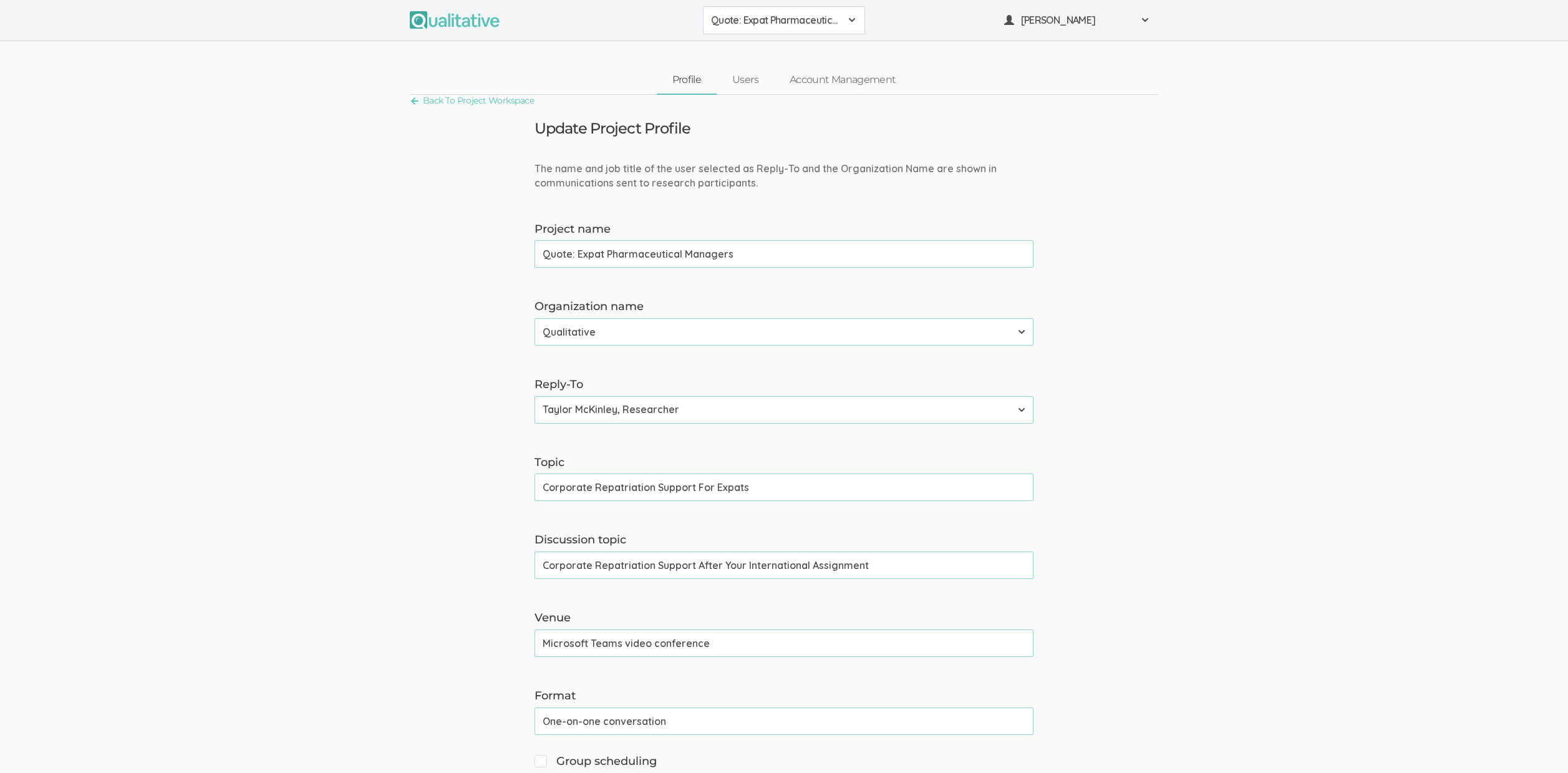
click at [692, 562] on input "Corporate Repatriation Support After Your International Assignment" at bounding box center [784, 565] width 499 height 28
